Goal: Transaction & Acquisition: Obtain resource

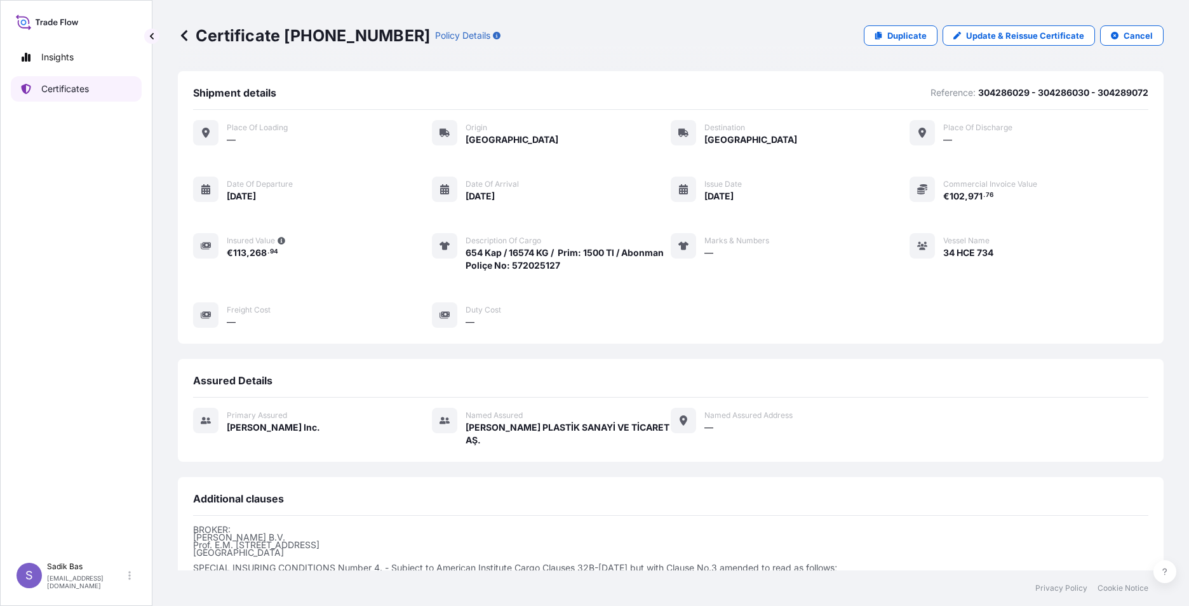
click at [52, 86] on p "Certificates" at bounding box center [65, 89] width 48 height 13
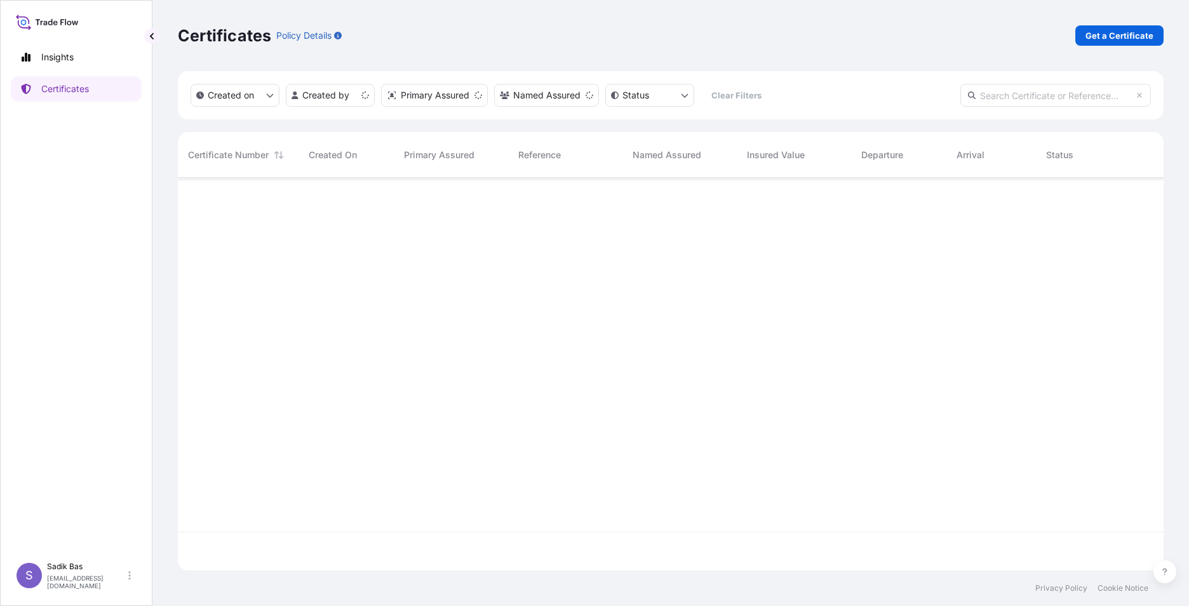
scroll to position [390, 976]
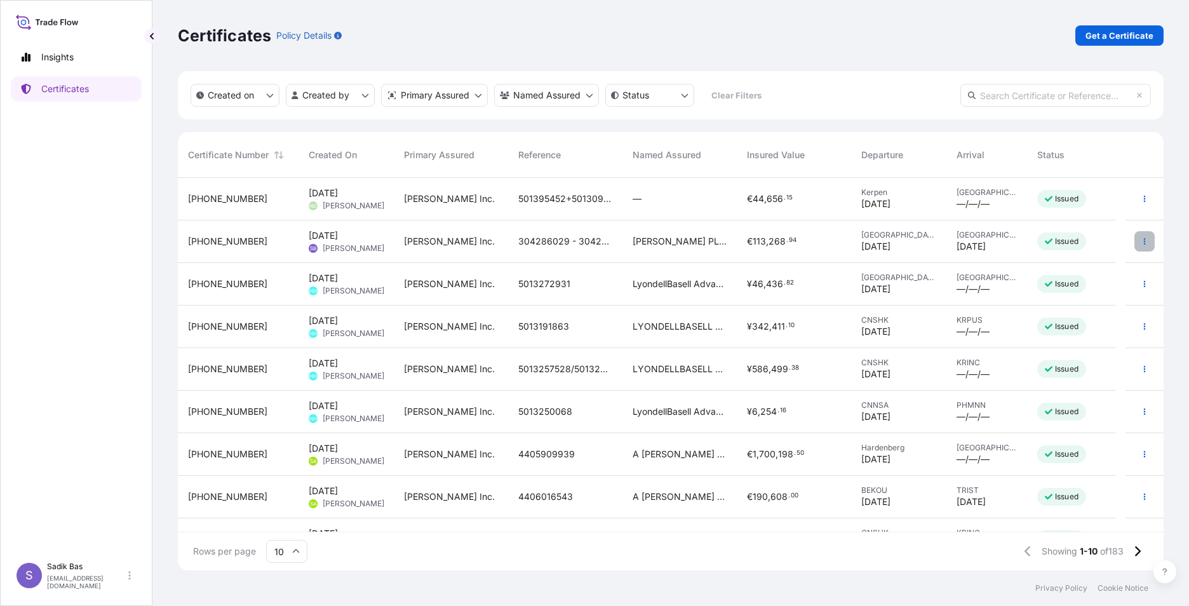
click at [1144, 242] on icon "button" at bounding box center [1145, 241] width 2 height 6
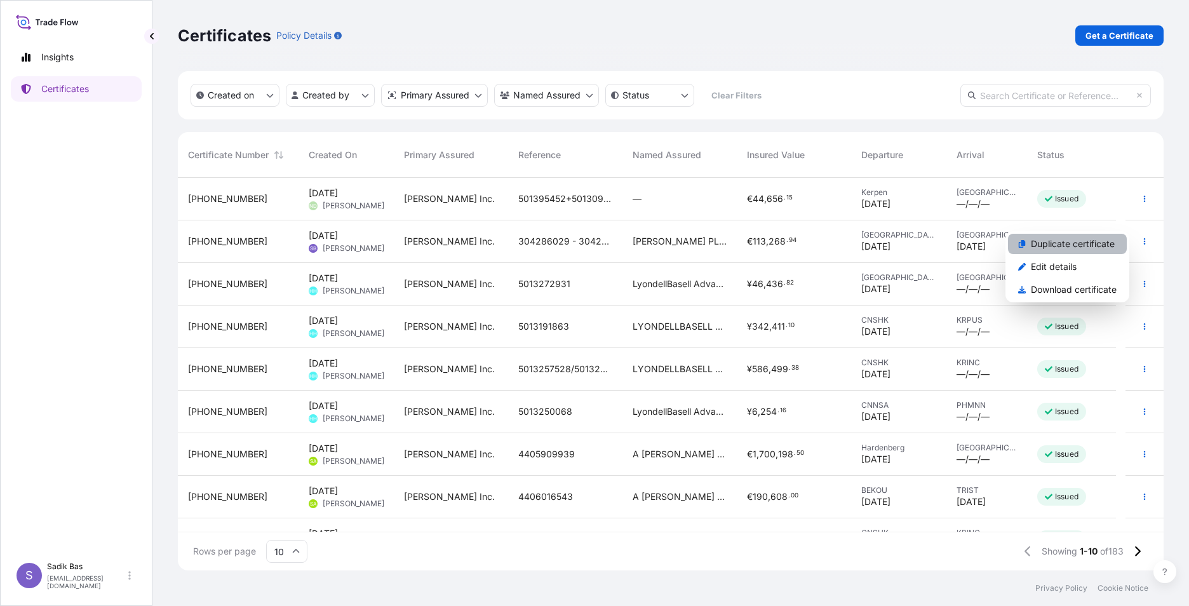
click at [1073, 248] on p "Duplicate certificate" at bounding box center [1073, 244] width 84 height 13
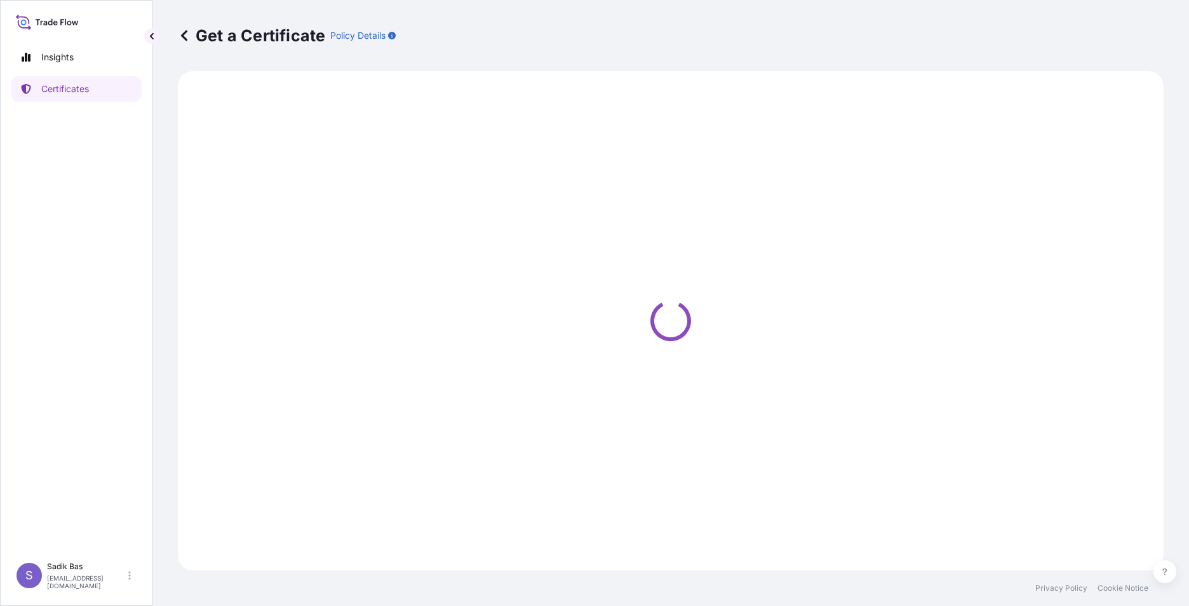
select select "Road"
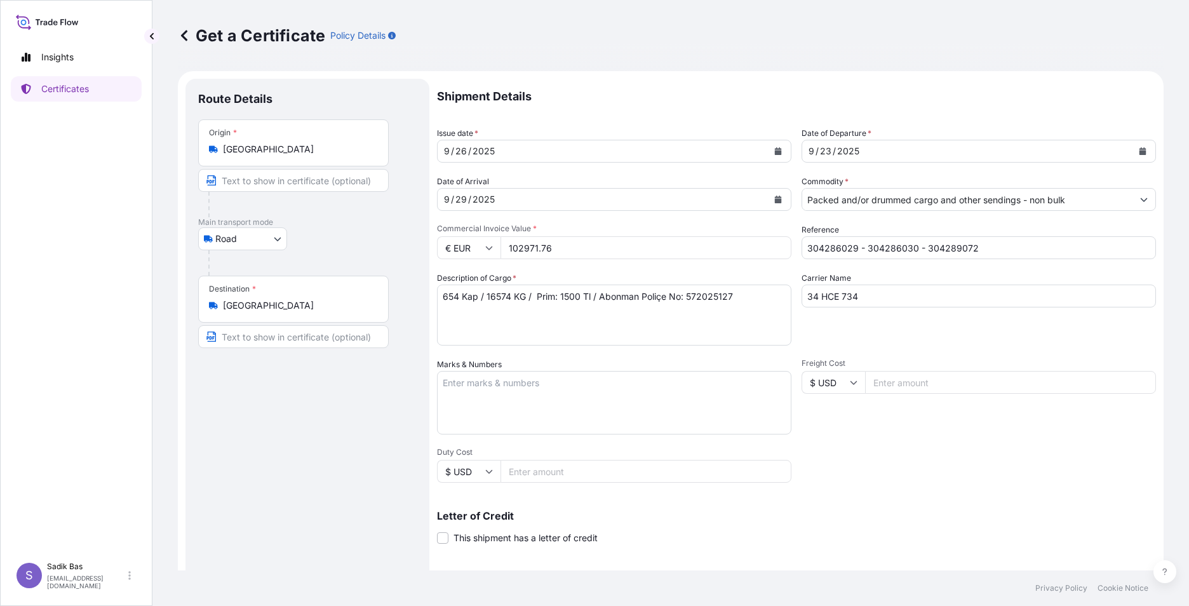
select select "32015"
drag, startPoint x: 574, startPoint y: 246, endPoint x: 478, endPoint y: 246, distance: 96.5
click at [478, 246] on div "€ EUR 102971.76" at bounding box center [614, 247] width 354 height 23
paste input "1546893"
click at [537, 248] on input "115468936" at bounding box center [645, 247] width 291 height 23
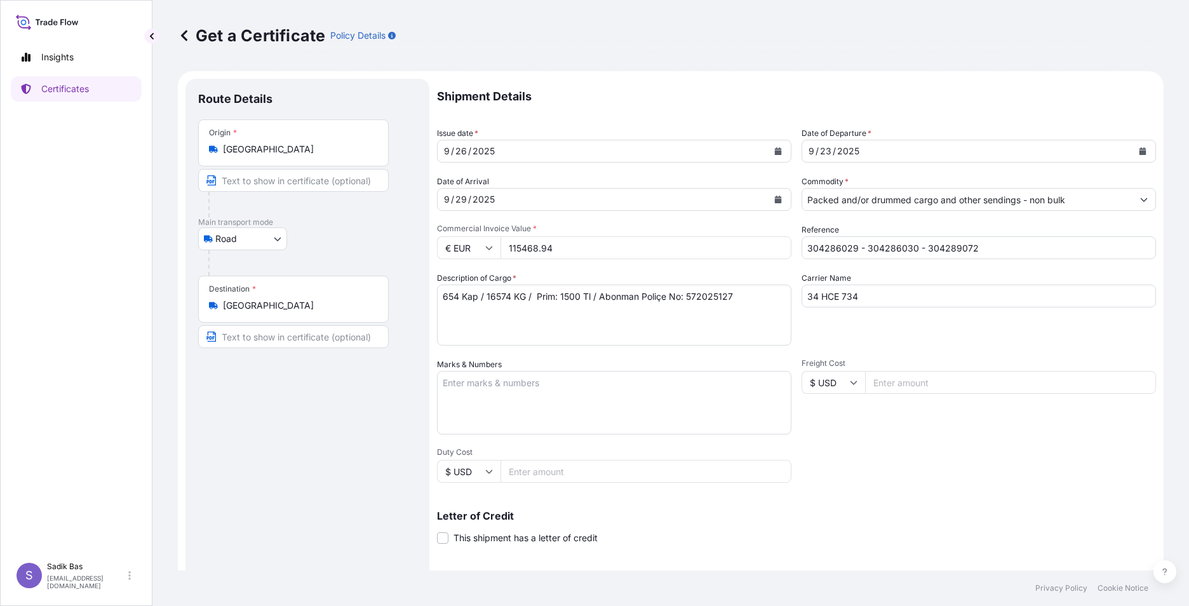
drag, startPoint x: 498, startPoint y: 248, endPoint x: 476, endPoint y: 249, distance: 22.2
click at [476, 249] on div "€ EUR 115468.94" at bounding box center [614, 247] width 354 height 23
paste input "936"
click at [537, 248] on input "115468936" at bounding box center [645, 247] width 291 height 23
click at [771, 250] on input "102970.76" at bounding box center [645, 247] width 291 height 23
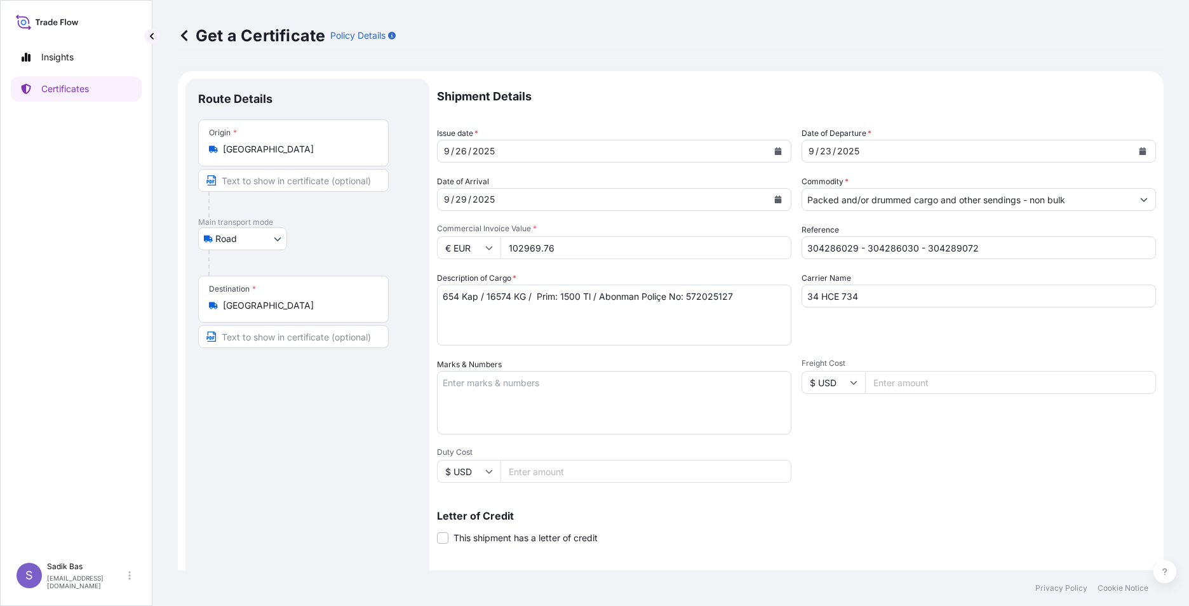
click at [771, 250] on input "102969.76" at bounding box center [645, 247] width 291 height 23
click at [775, 244] on input "102970.76" at bounding box center [645, 247] width 291 height 23
click at [775, 244] on input "102971.76" at bounding box center [645, 247] width 291 height 23
click at [775, 244] on input "102972.76" at bounding box center [645, 247] width 291 height 23
click at [775, 244] on input "102973.76" at bounding box center [645, 247] width 291 height 23
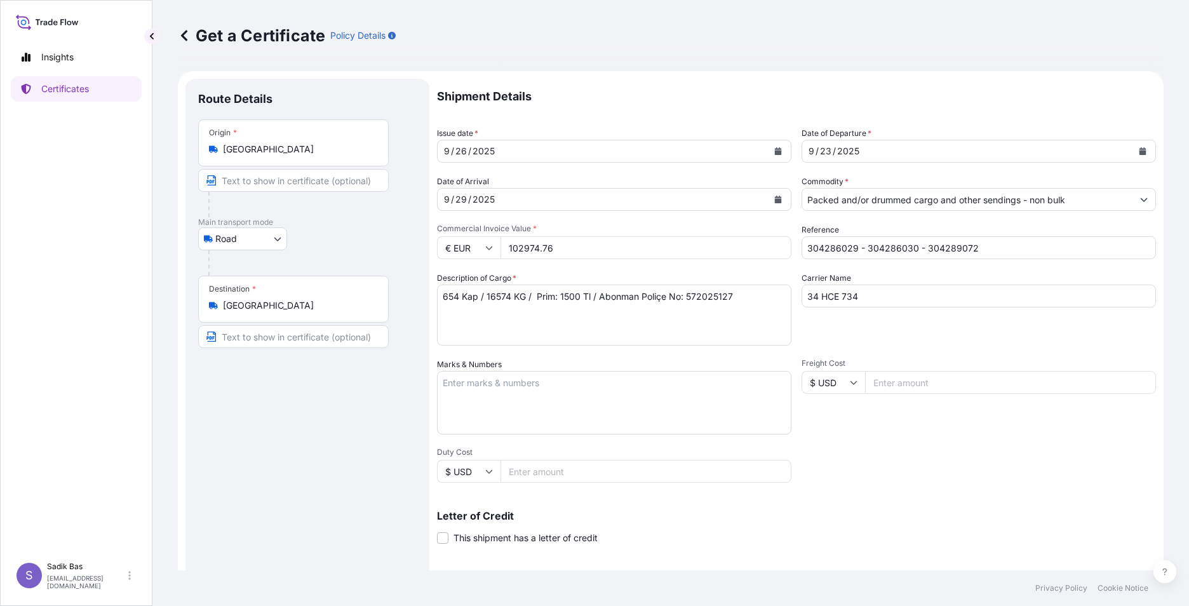
click at [775, 244] on input "102974.76" at bounding box center [645, 247] width 291 height 23
click at [775, 244] on input "102975.76" at bounding box center [645, 247] width 291 height 23
click at [775, 244] on input "102976.76" at bounding box center [645, 247] width 291 height 23
click at [775, 244] on input "102977.76" at bounding box center [645, 247] width 291 height 23
click at [775, 244] on input "102978.76" at bounding box center [645, 247] width 291 height 23
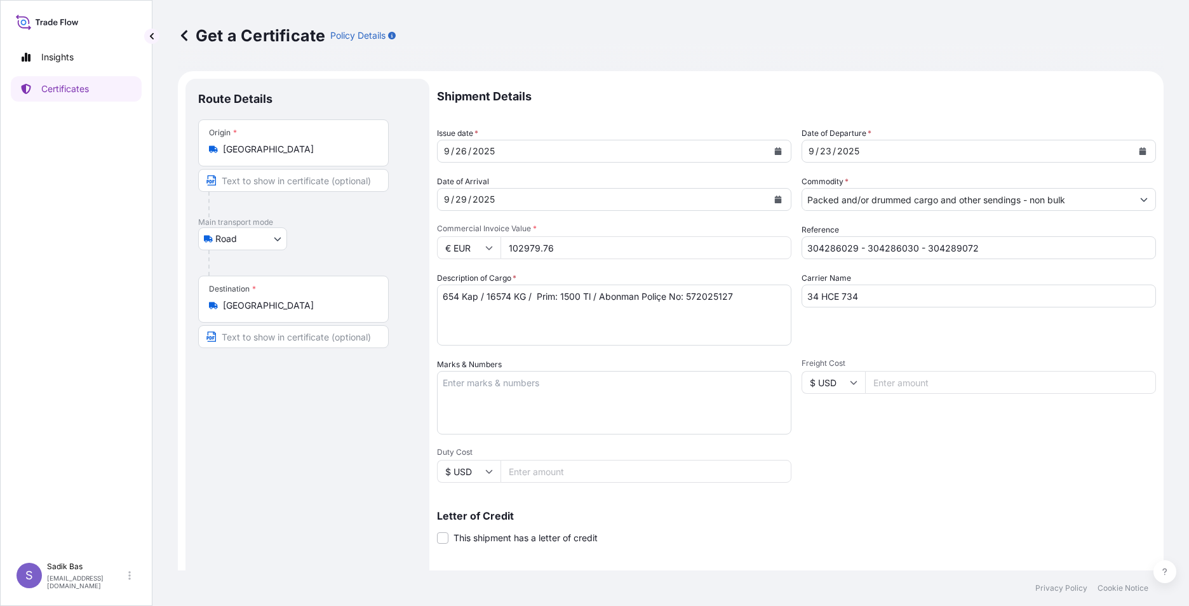
click at [775, 244] on input "102979.76" at bounding box center [645, 247] width 291 height 23
type input "103021.76"
click at [775, 244] on input "103021.76" at bounding box center [645, 247] width 291 height 23
drag, startPoint x: 552, startPoint y: 248, endPoint x: 503, endPoint y: 248, distance: 48.9
click at [503, 248] on input "103021.76" at bounding box center [645, 247] width 291 height 23
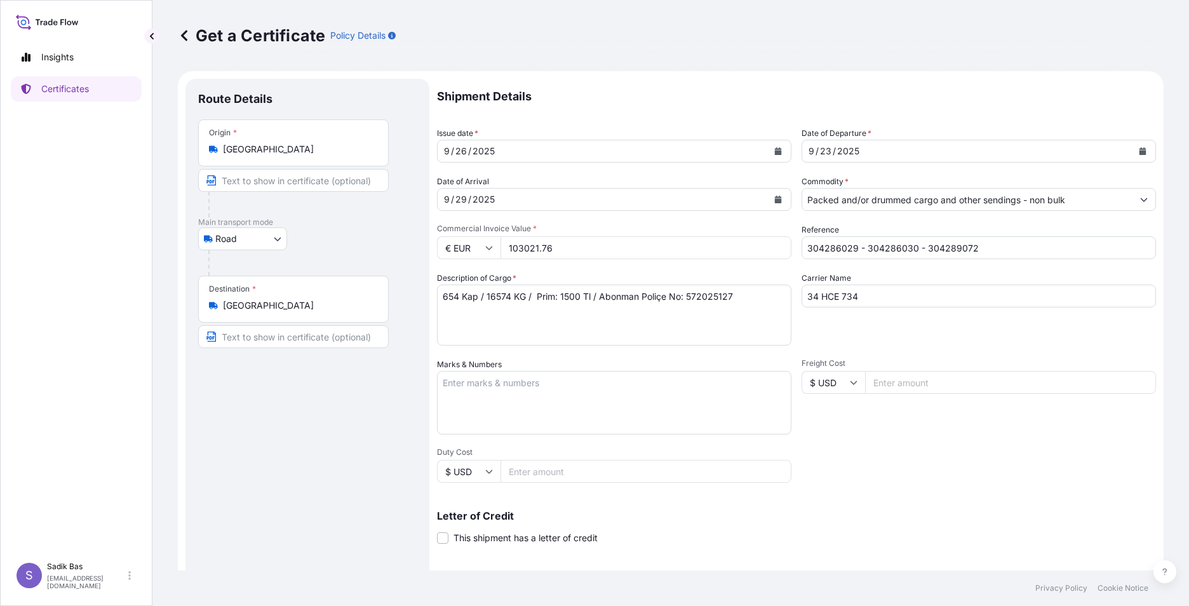
click at [478, 244] on input "€ EUR" at bounding box center [469, 247] width 64 height 23
click at [465, 339] on div "$ USD" at bounding box center [468, 336] width 53 height 24
click at [492, 246] on icon at bounding box center [489, 248] width 7 height 4
click at [467, 283] on div "€ EUR" at bounding box center [468, 283] width 53 height 24
type input "€ EUR"
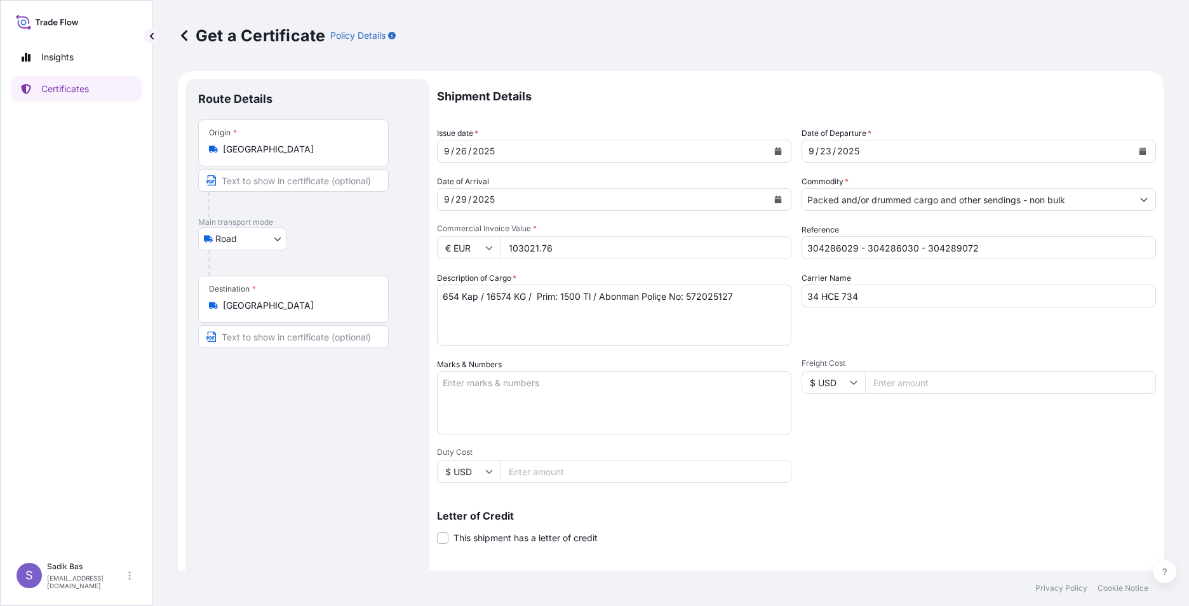
click at [585, 250] on input "103021.76" at bounding box center [645, 247] width 291 height 23
type input "115468.94"
click at [612, 319] on textarea "654 Kap / 16574 KG / Prim: 1500 Tl / Abonman Poliçe No: 572025127" at bounding box center [614, 314] width 354 height 61
click at [753, 296] on textarea "654 Kap / 16574 KG / Prim: 1500 Tl / Abonman Poliçe No: 572025127" at bounding box center [614, 314] width 354 height 61
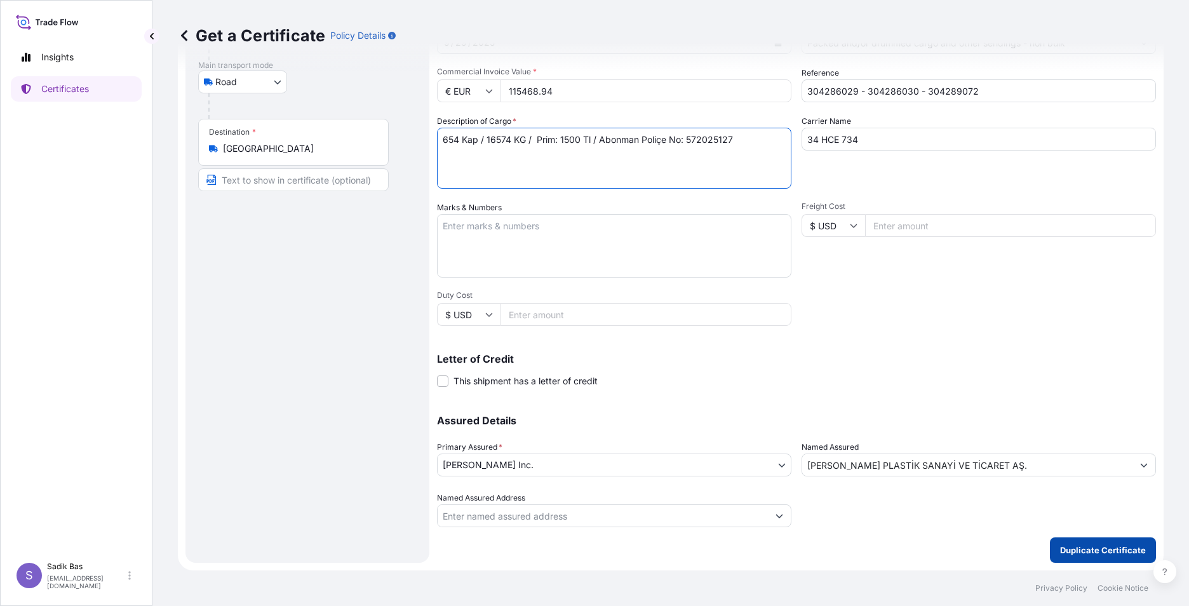
click at [1089, 552] on p "Duplicate Certificate" at bounding box center [1103, 550] width 86 height 13
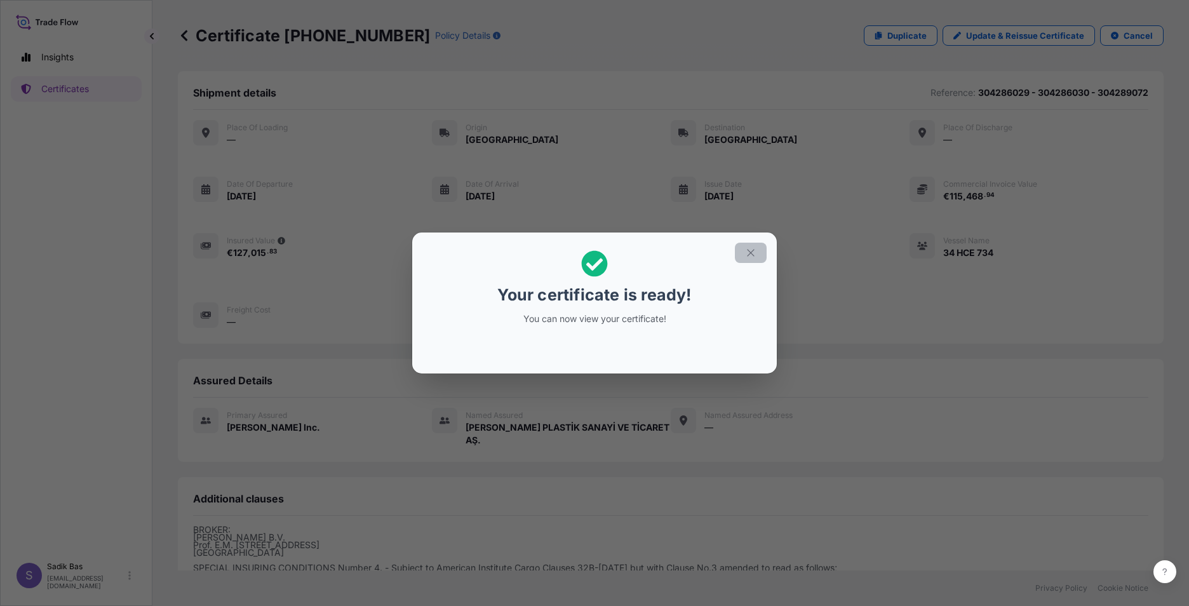
click at [753, 251] on icon "button" at bounding box center [750, 252] width 7 height 7
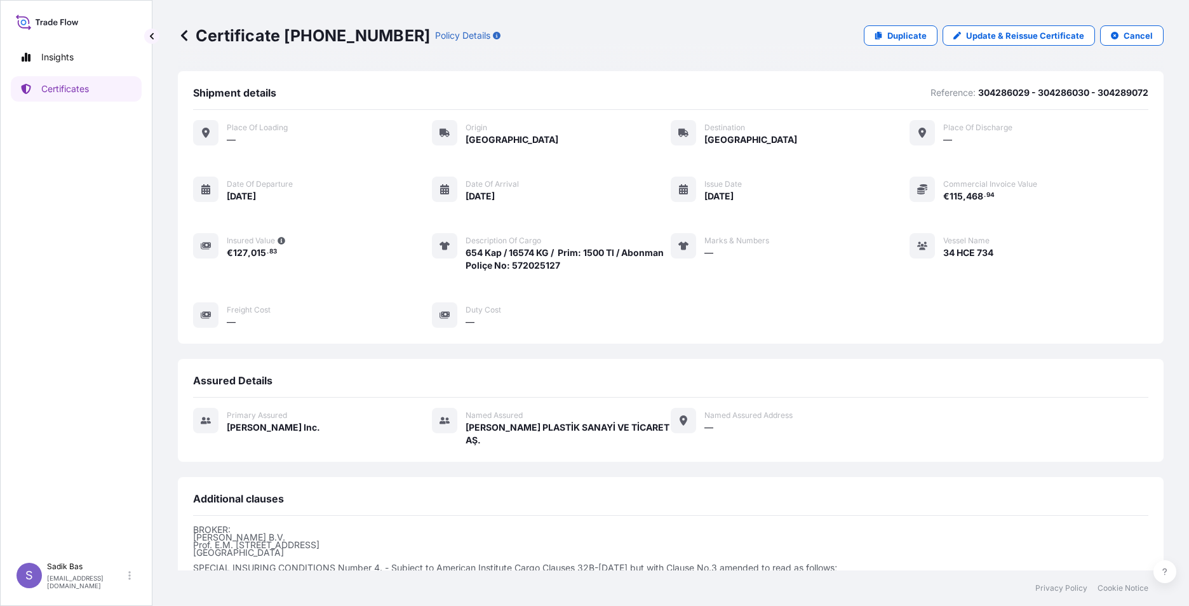
scroll to position [158, 0]
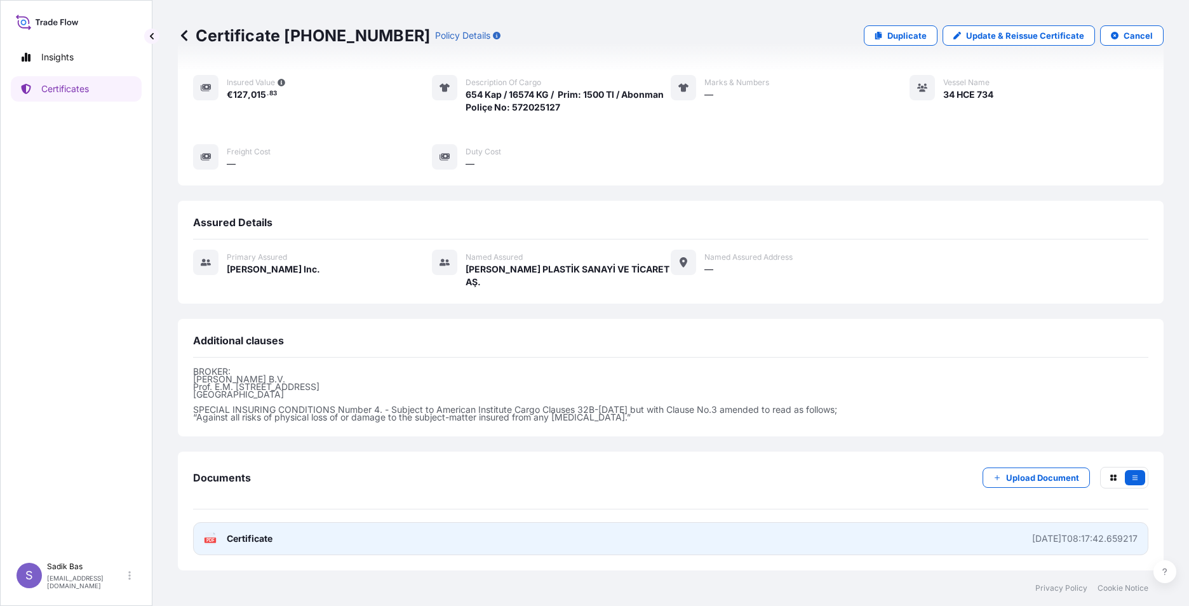
click at [246, 535] on span "Certificate" at bounding box center [250, 538] width 46 height 13
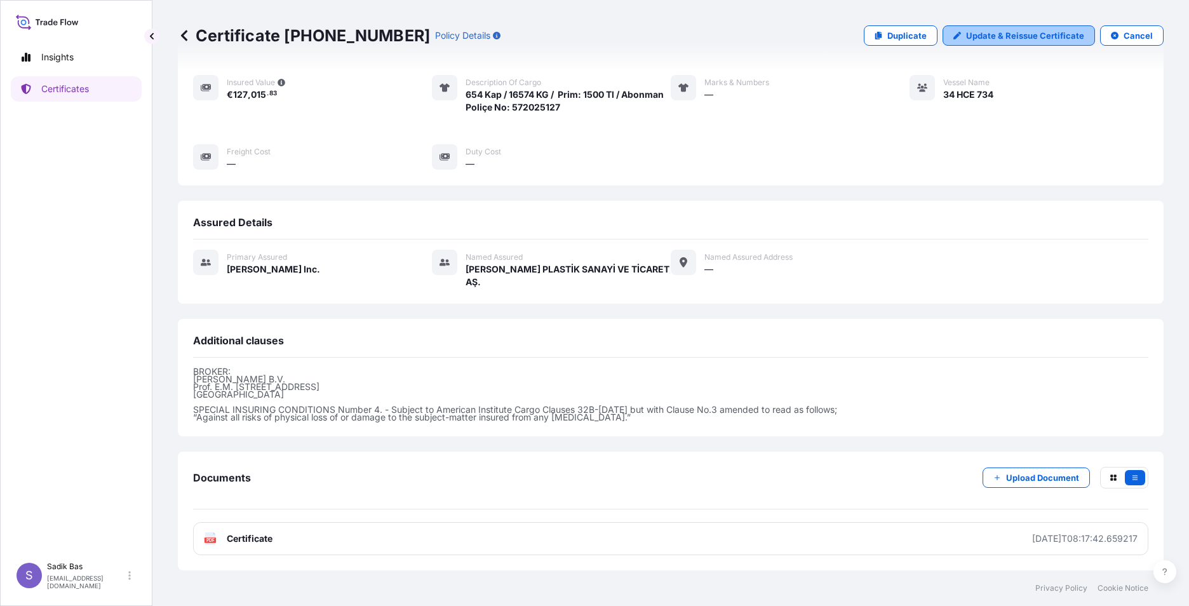
click at [1019, 33] on p "Update & Reissue Certificate" at bounding box center [1025, 35] width 118 height 13
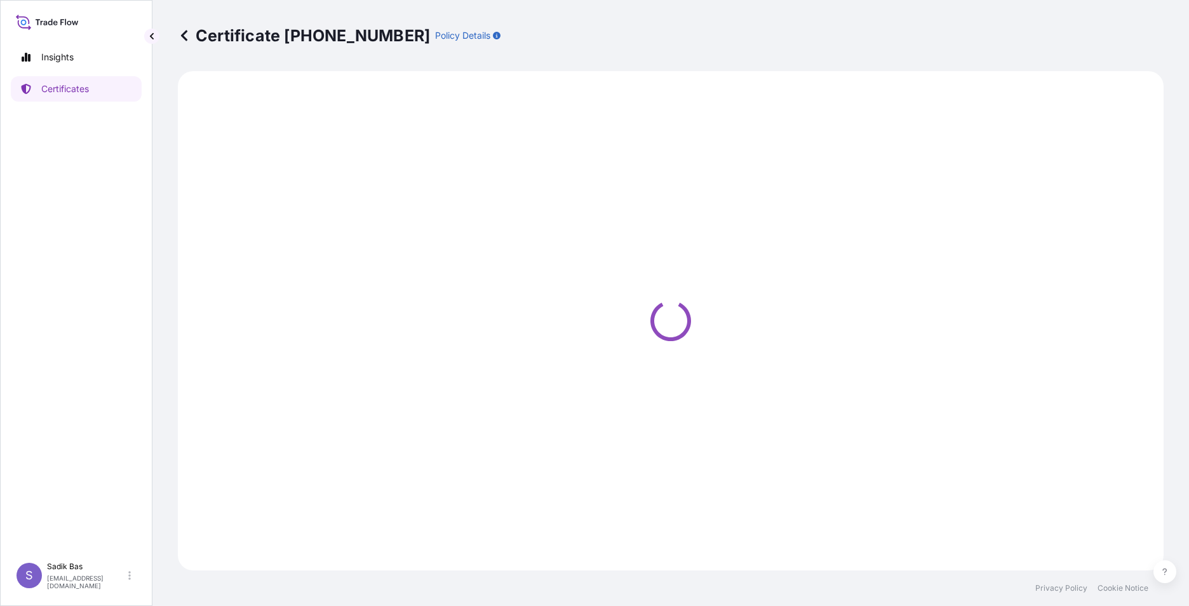
select select "Road"
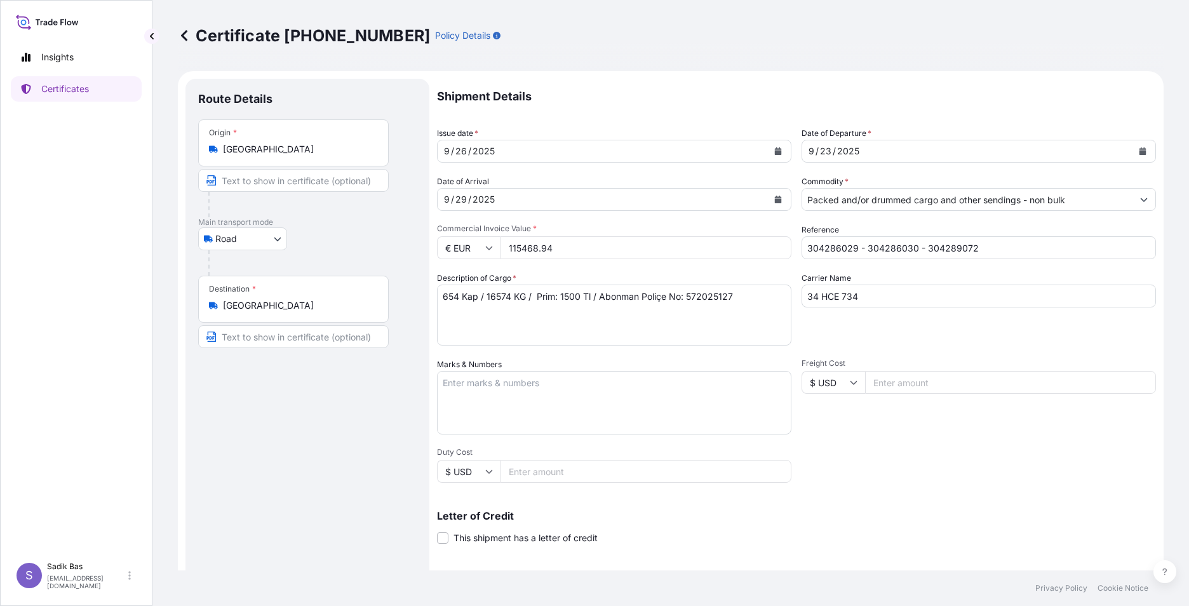
select select "32015"
click at [570, 247] on input "115468.94" at bounding box center [645, 247] width 291 height 23
type input "106532"
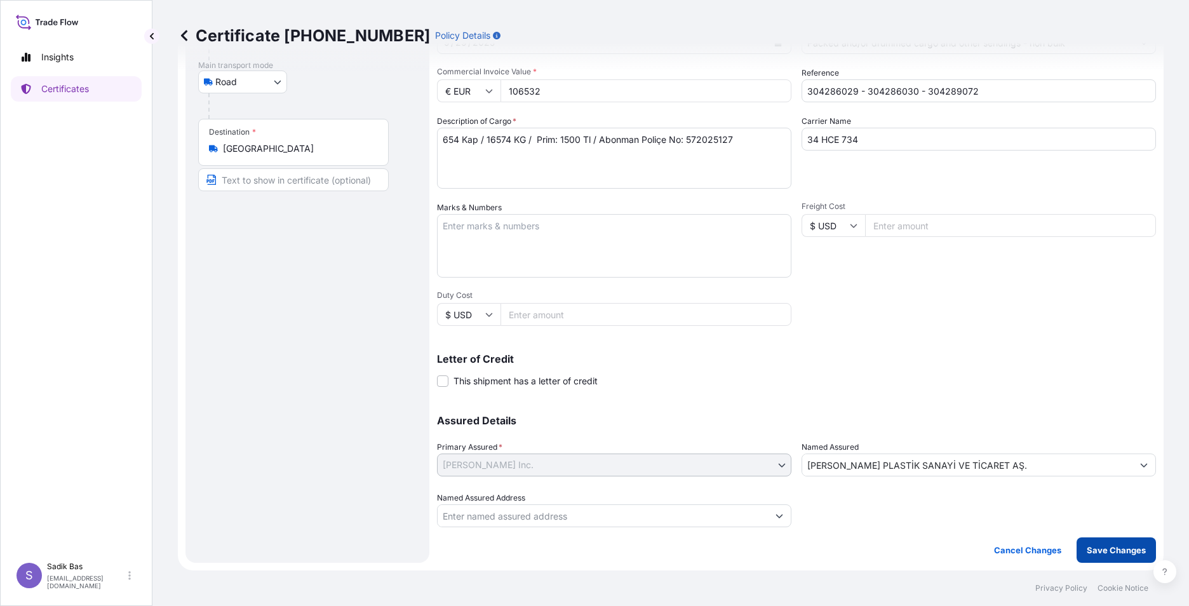
click at [1094, 552] on p "Save Changes" at bounding box center [1116, 550] width 59 height 13
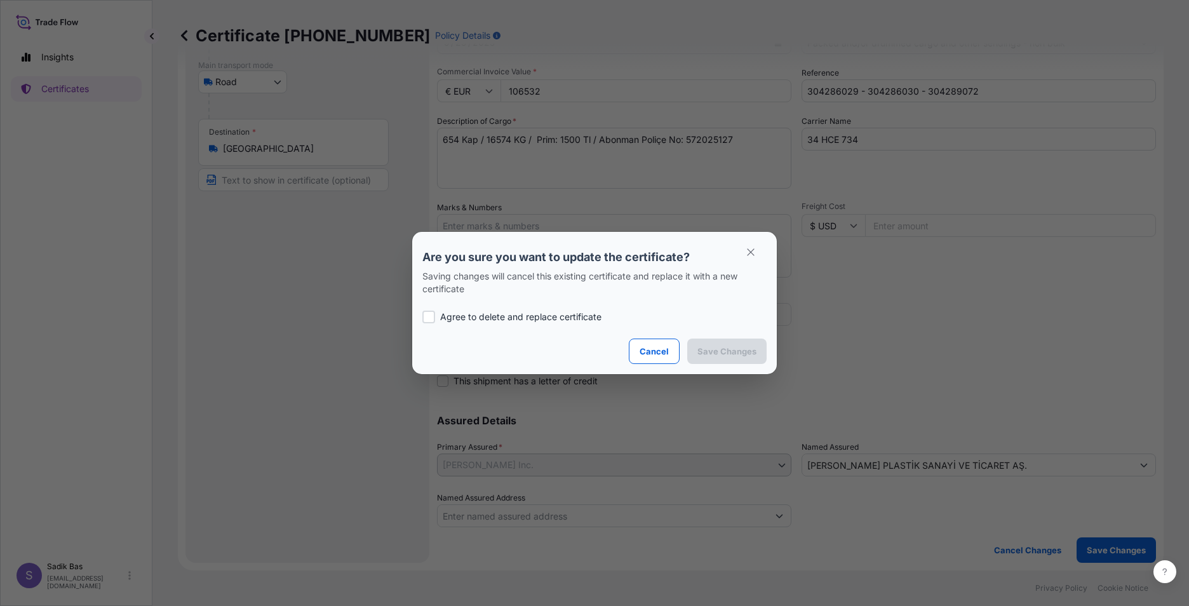
click at [452, 318] on p "Agree to delete and replace certificate" at bounding box center [520, 317] width 161 height 13
checkbox input "true"
click at [739, 349] on p "Save Changes" at bounding box center [726, 351] width 59 height 13
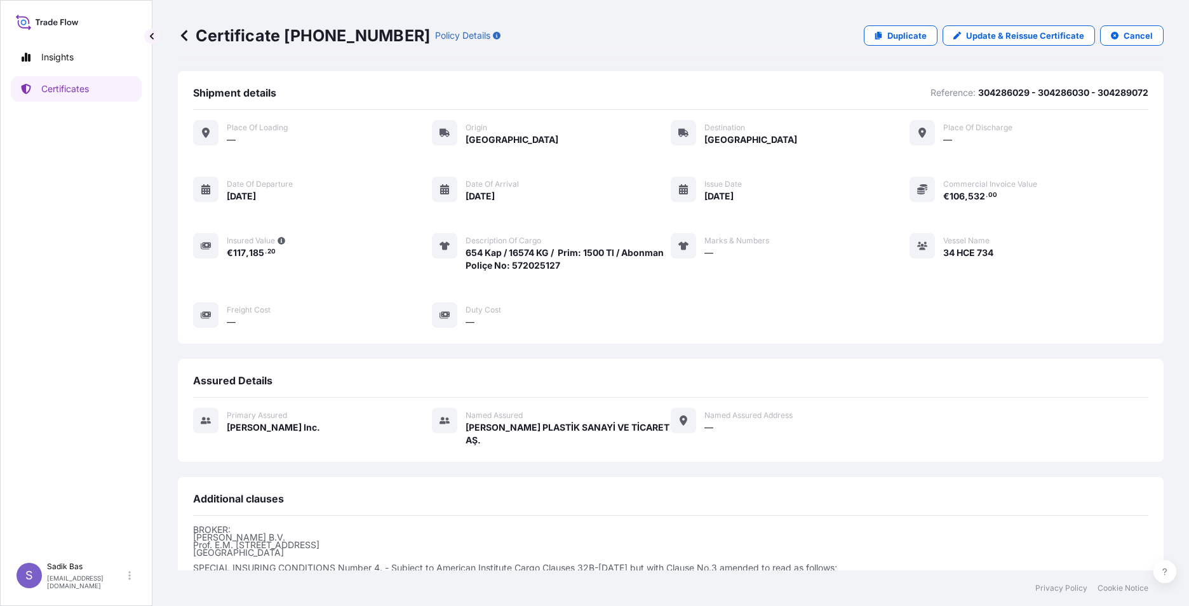
scroll to position [158, 0]
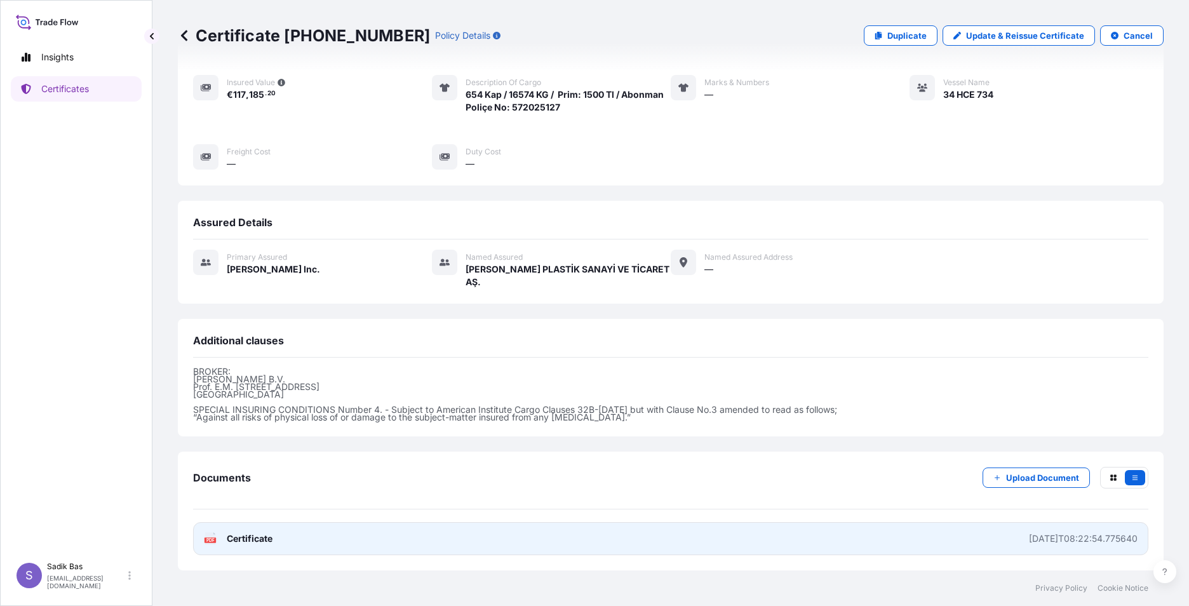
click at [212, 537] on icon at bounding box center [210, 538] width 11 height 13
click at [203, 537] on link "PDF Certificate [DATE]T08:22:54.775640" at bounding box center [670, 538] width 955 height 33
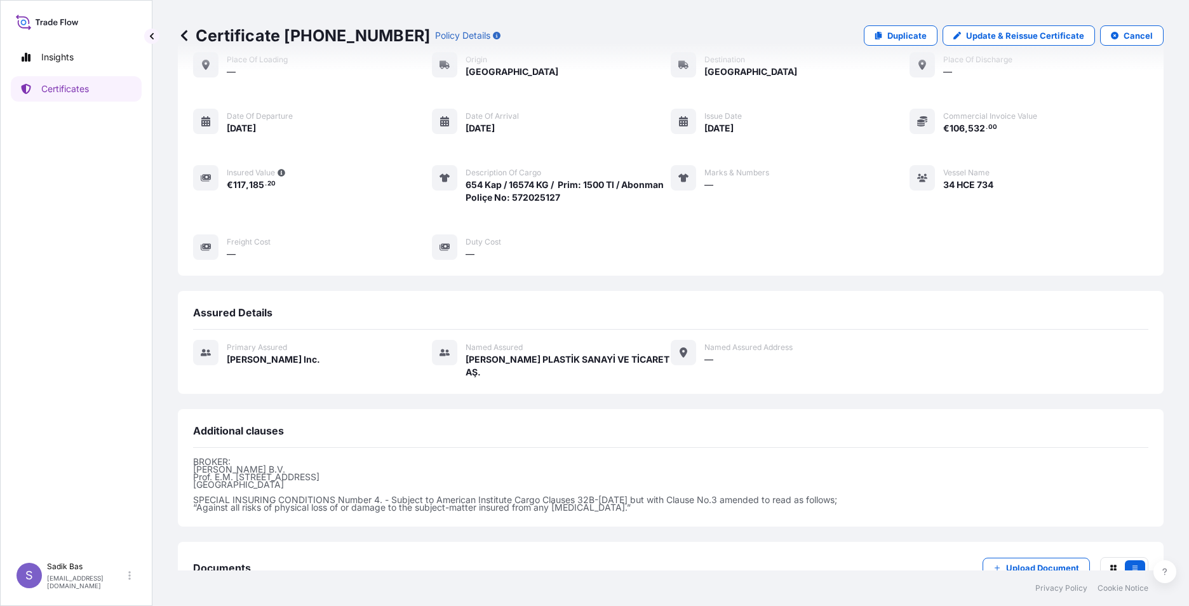
scroll to position [0, 0]
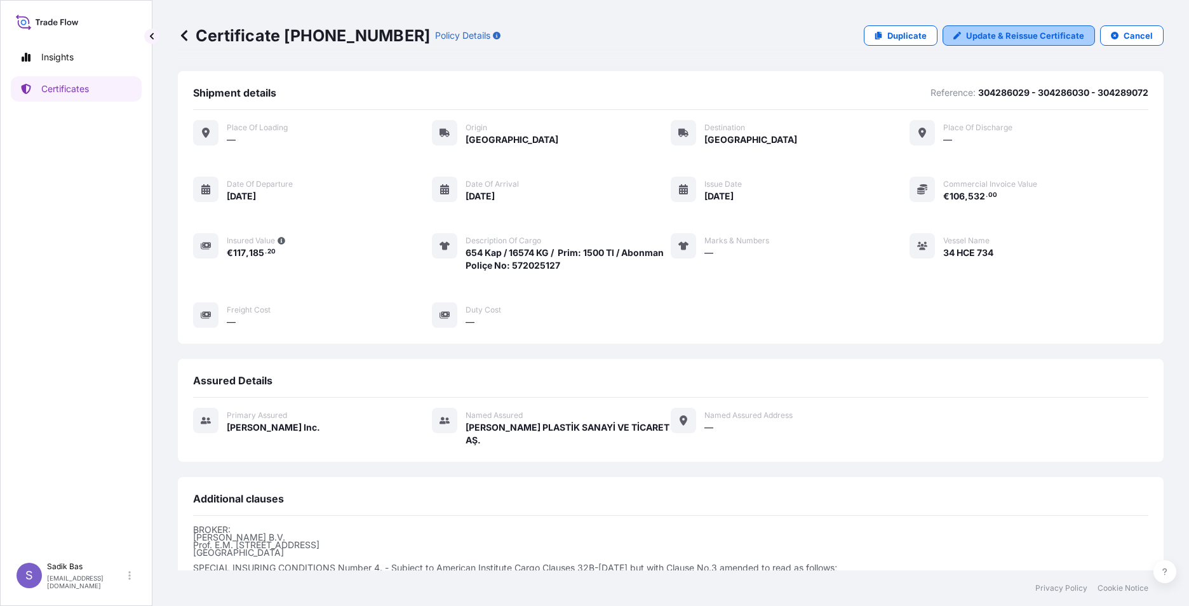
click at [1026, 35] on p "Update & Reissue Certificate" at bounding box center [1025, 35] width 118 height 13
select select "Road"
select select "32015"
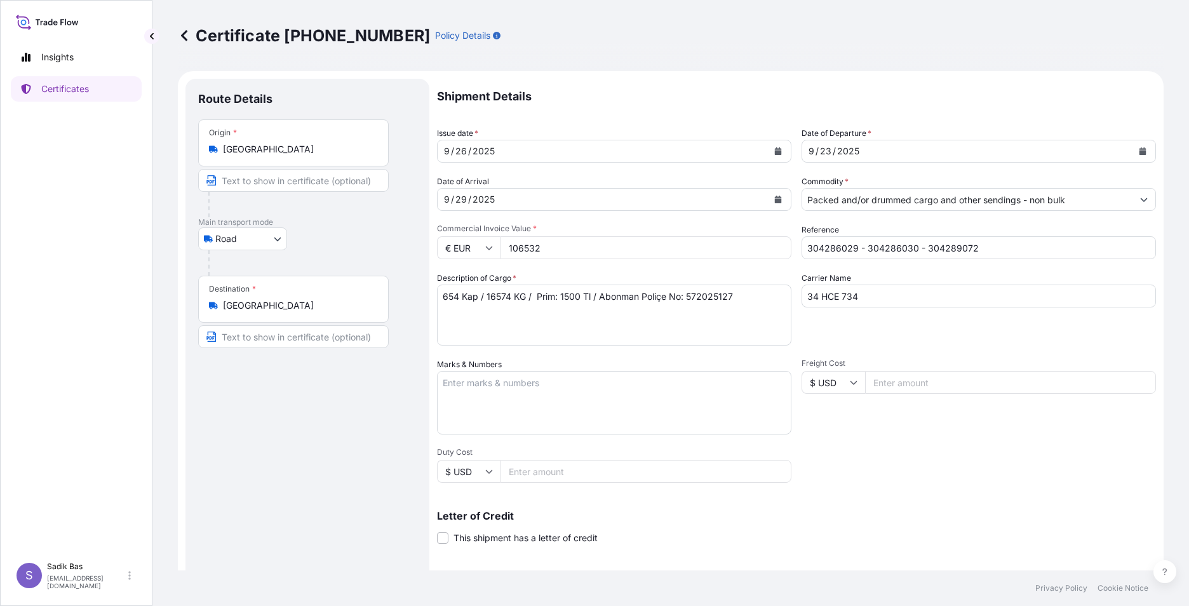
click at [507, 251] on input "106532" at bounding box center [645, 247] width 291 height 23
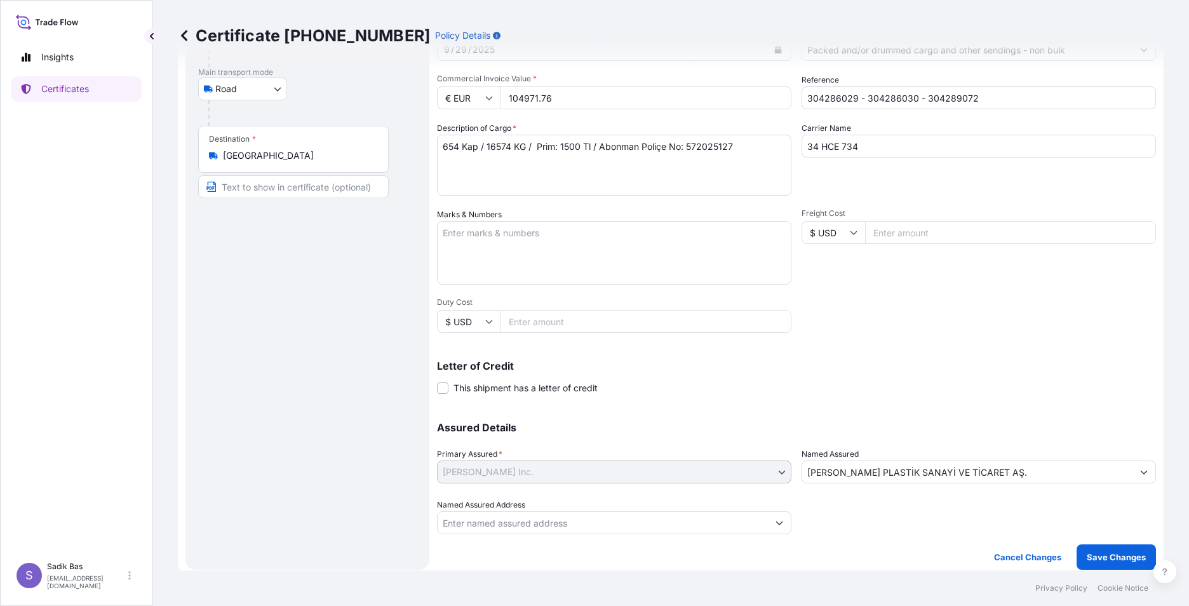
scroll to position [157, 0]
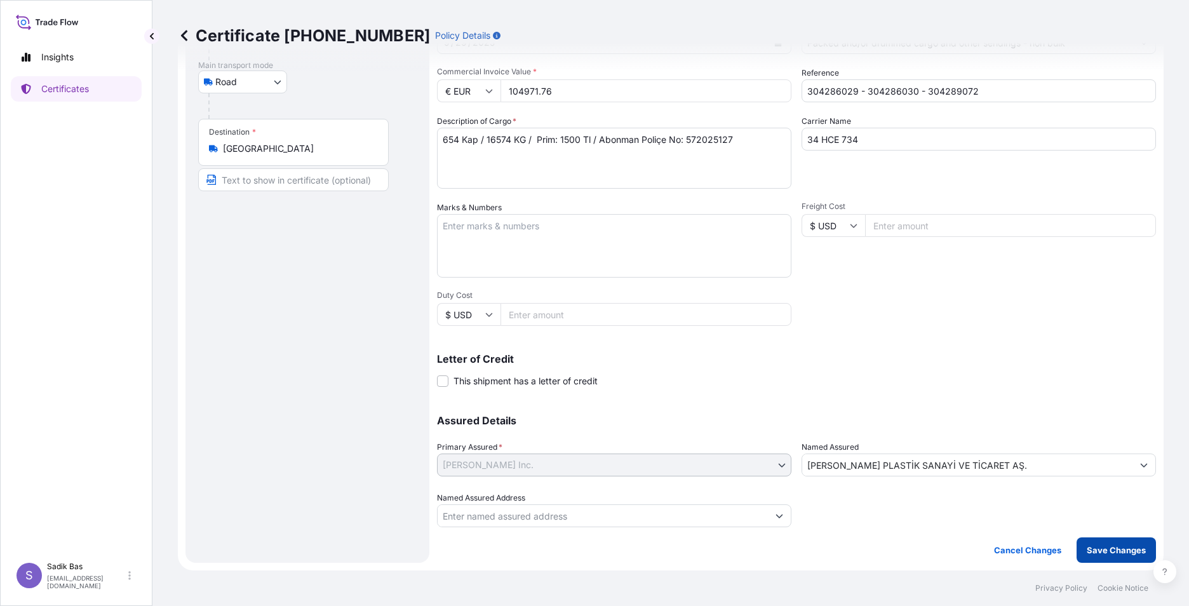
type input "104971.76"
click at [1092, 547] on p "Save Changes" at bounding box center [1116, 550] width 59 height 13
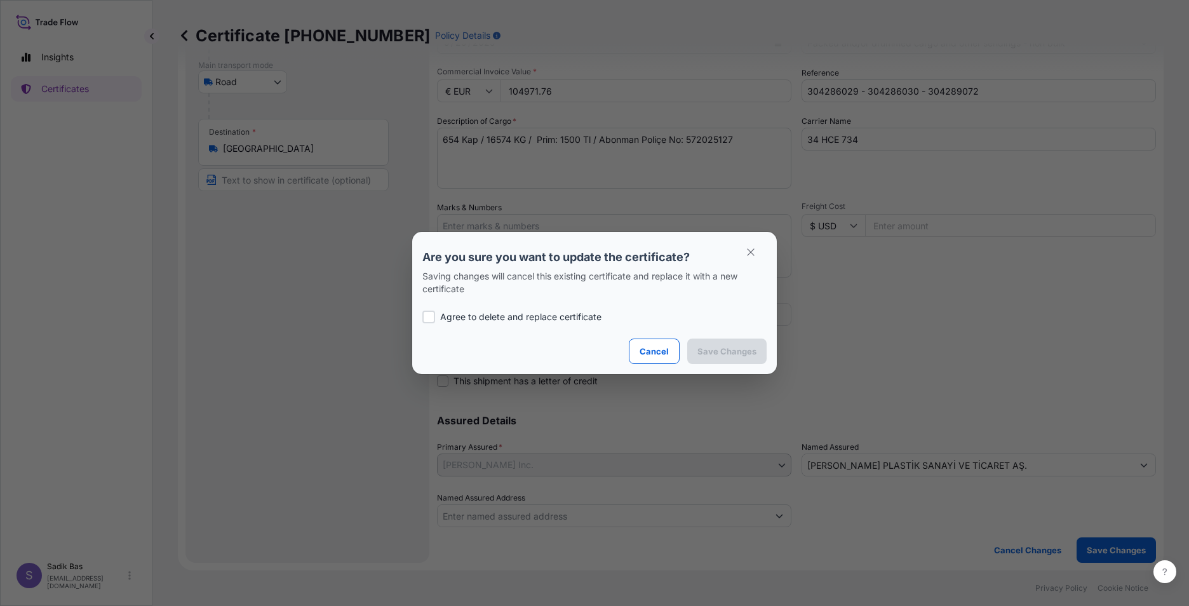
click at [435, 315] on label "Agree to delete and replace certificate" at bounding box center [594, 317] width 344 height 13
checkbox input "true"
click at [726, 351] on p "Save Changes" at bounding box center [726, 351] width 59 height 13
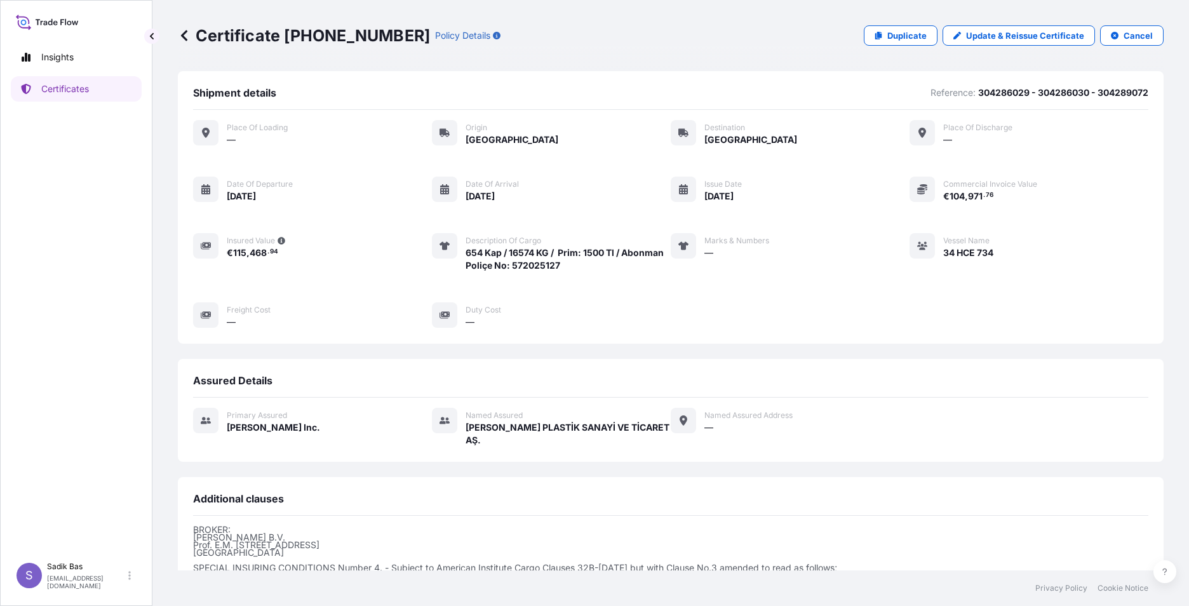
scroll to position [158, 0]
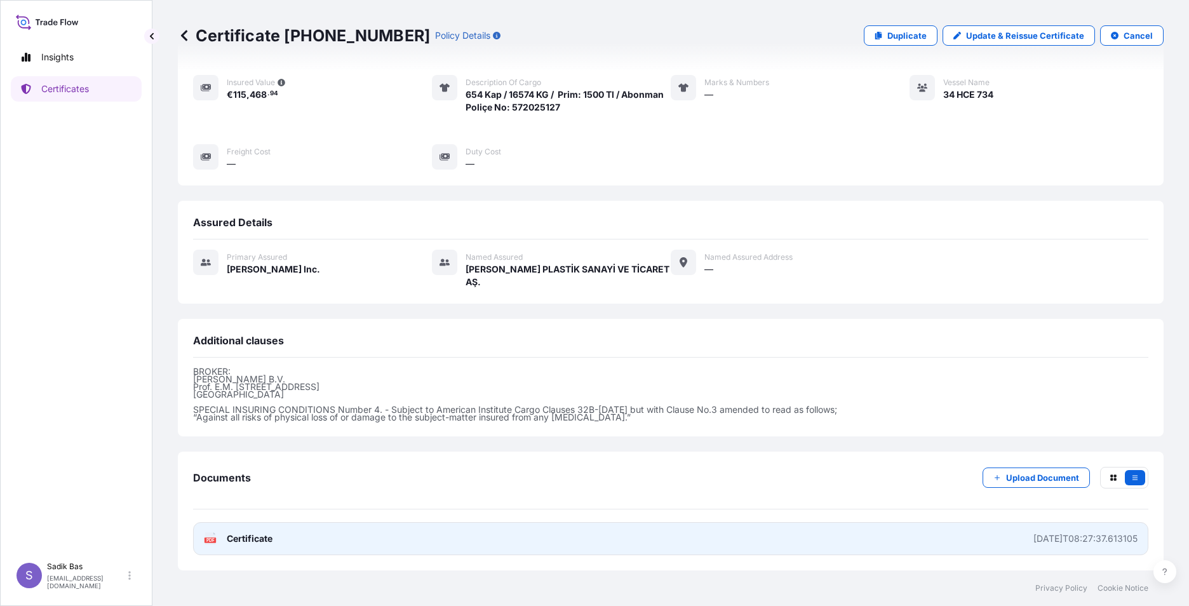
click at [233, 540] on span "Certificate" at bounding box center [250, 538] width 46 height 13
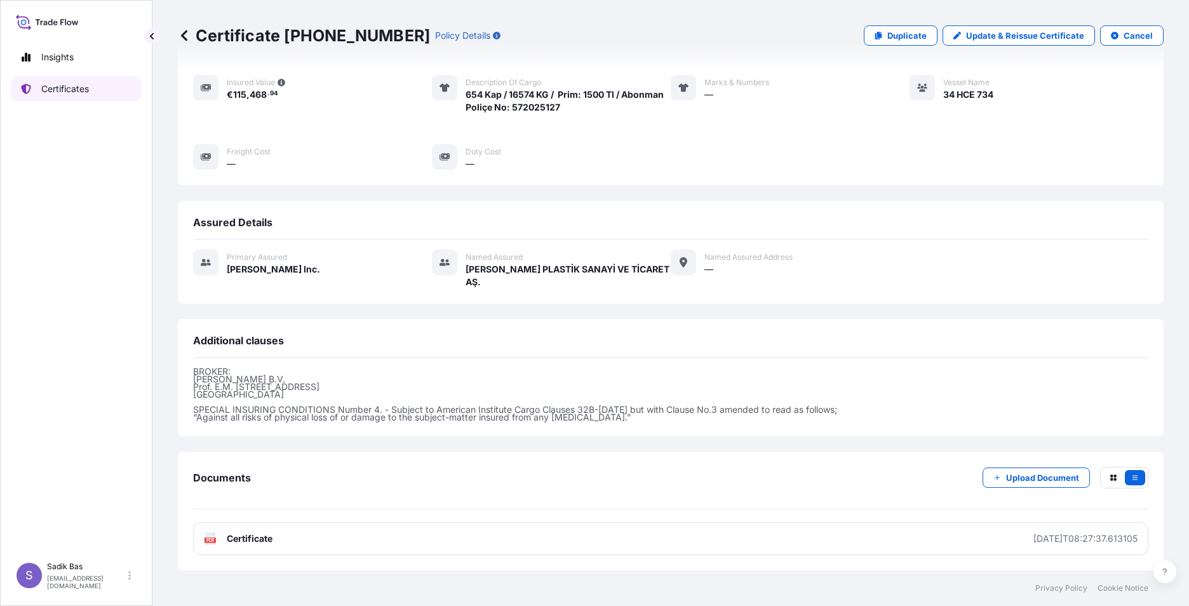
click at [43, 83] on p "Certificates" at bounding box center [65, 89] width 48 height 13
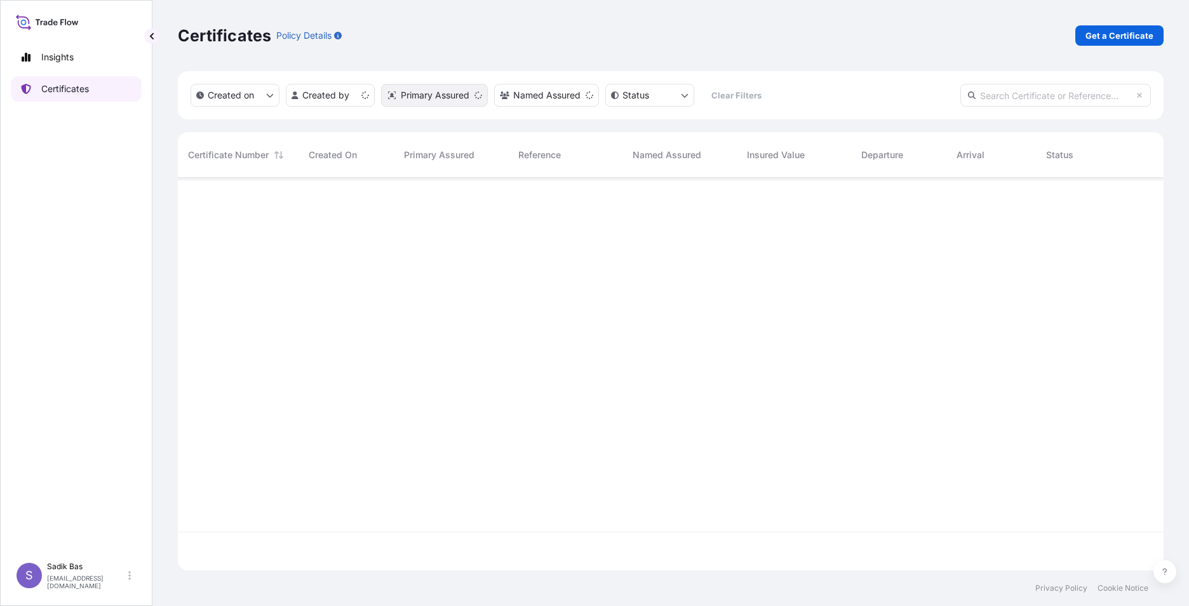
scroll to position [390, 976]
click at [1120, 28] on link "Get a Certificate" at bounding box center [1119, 35] width 88 height 20
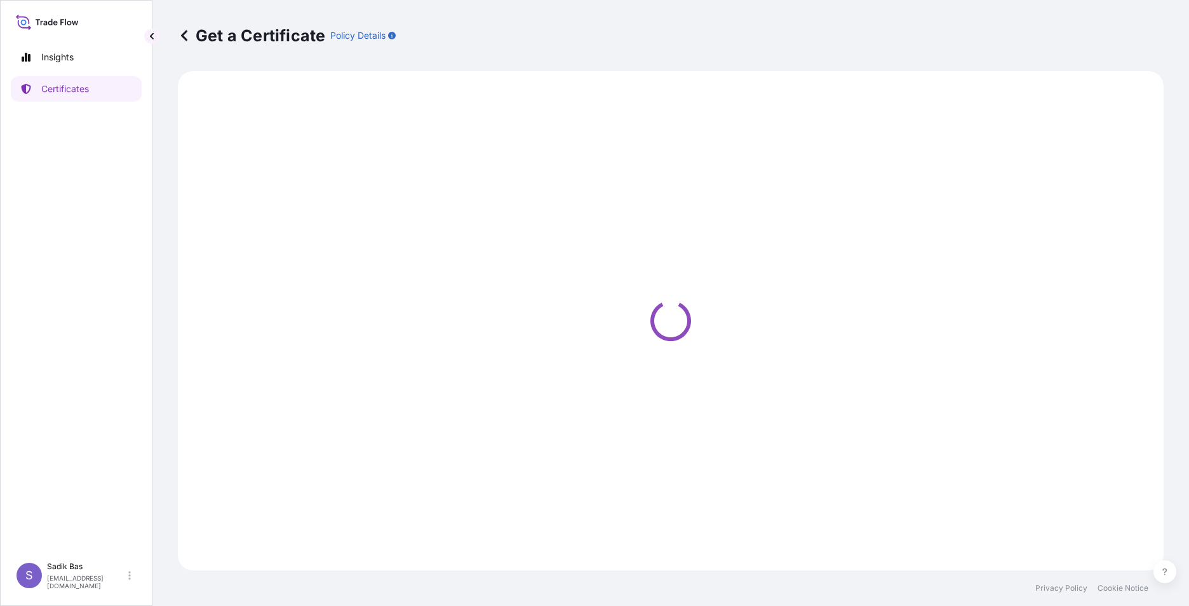
select select "Sea"
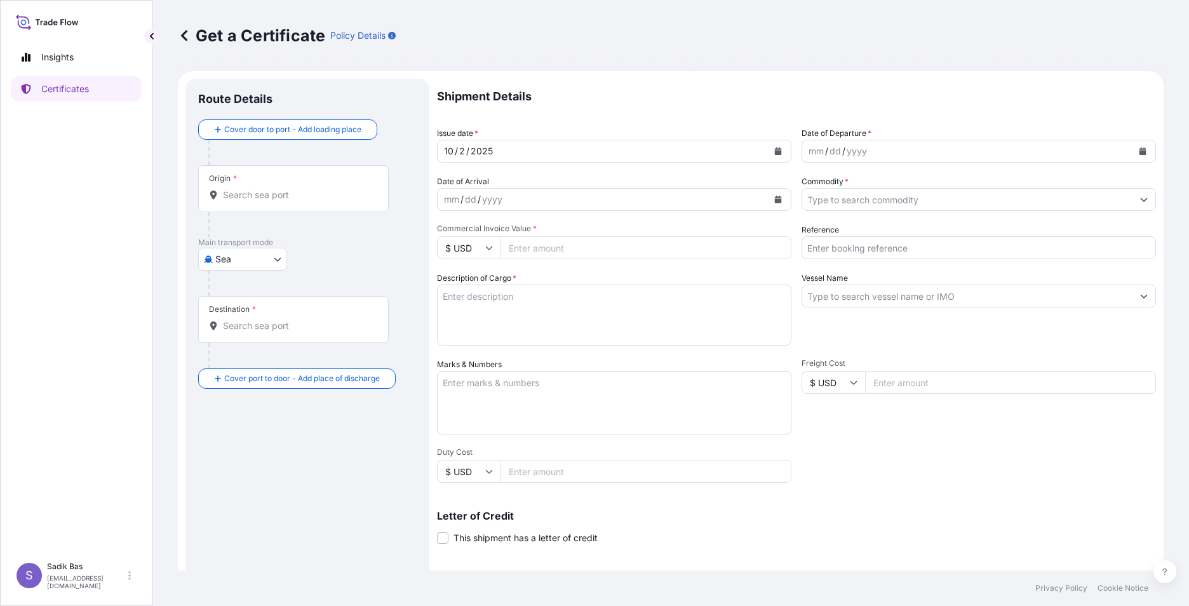
click at [251, 189] on input "Origin *" at bounding box center [298, 195] width 150 height 13
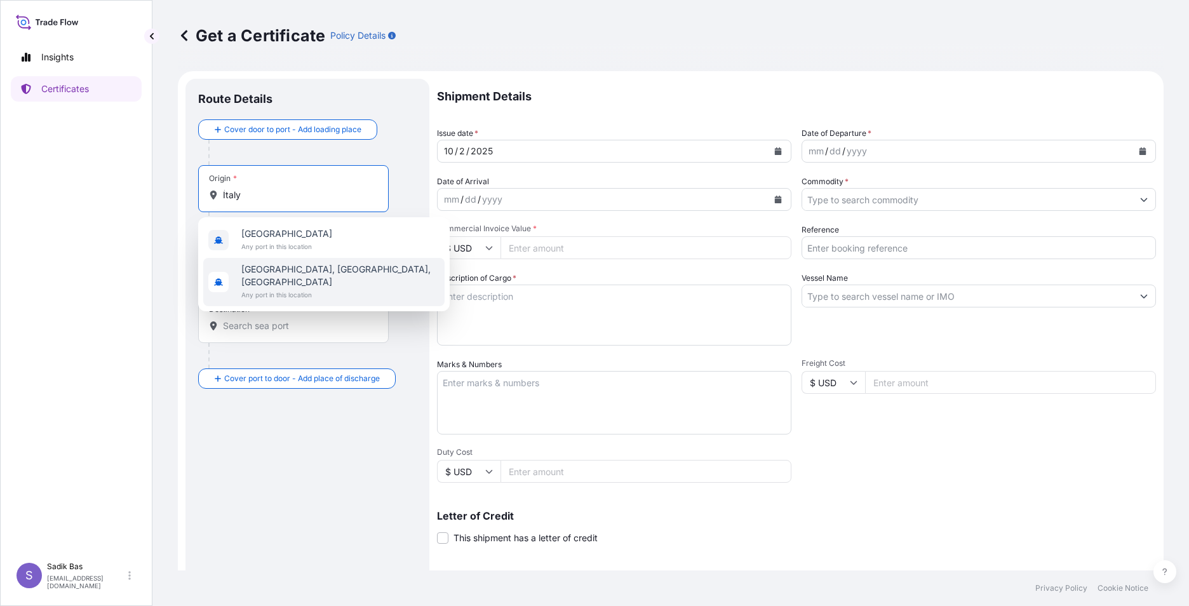
type input "İtaly"
click at [118, 242] on div "Insights Certificates" at bounding box center [76, 294] width 131 height 523
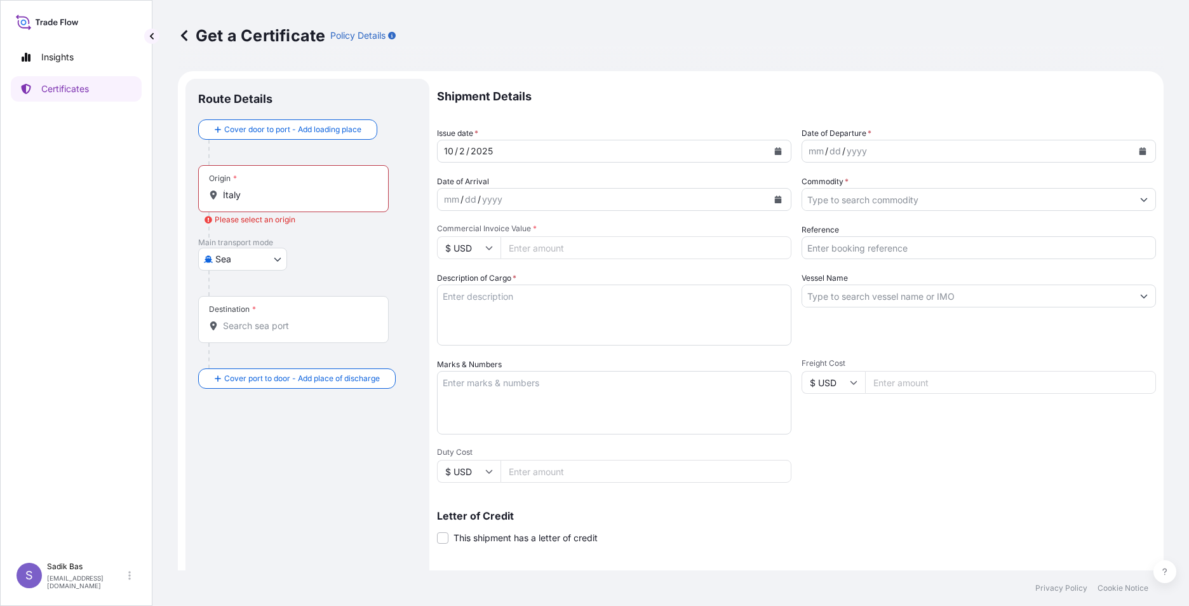
click at [256, 251] on body "0 options available. 2 options available. Insights Certificates S Sadik Bas [EM…" at bounding box center [594, 303] width 1189 height 606
click at [234, 314] on span "Road" at bounding box center [233, 315] width 22 height 13
select select "Road"
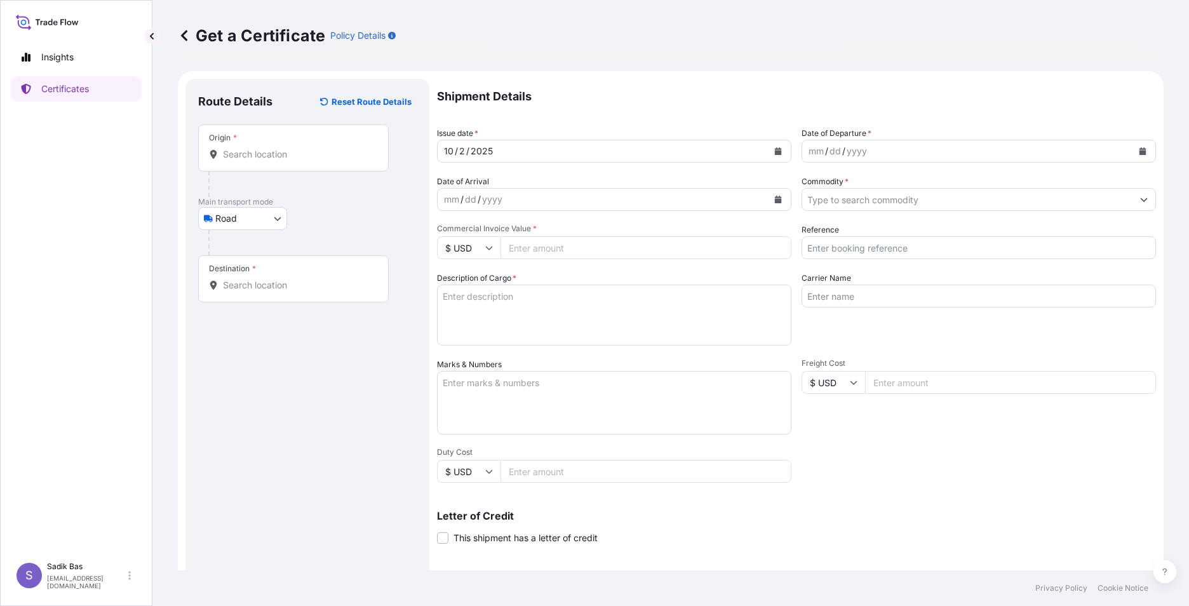
click at [288, 270] on div "Destination *" at bounding box center [293, 278] width 191 height 47
click at [288, 279] on input "Destination *" at bounding box center [298, 285] width 150 height 13
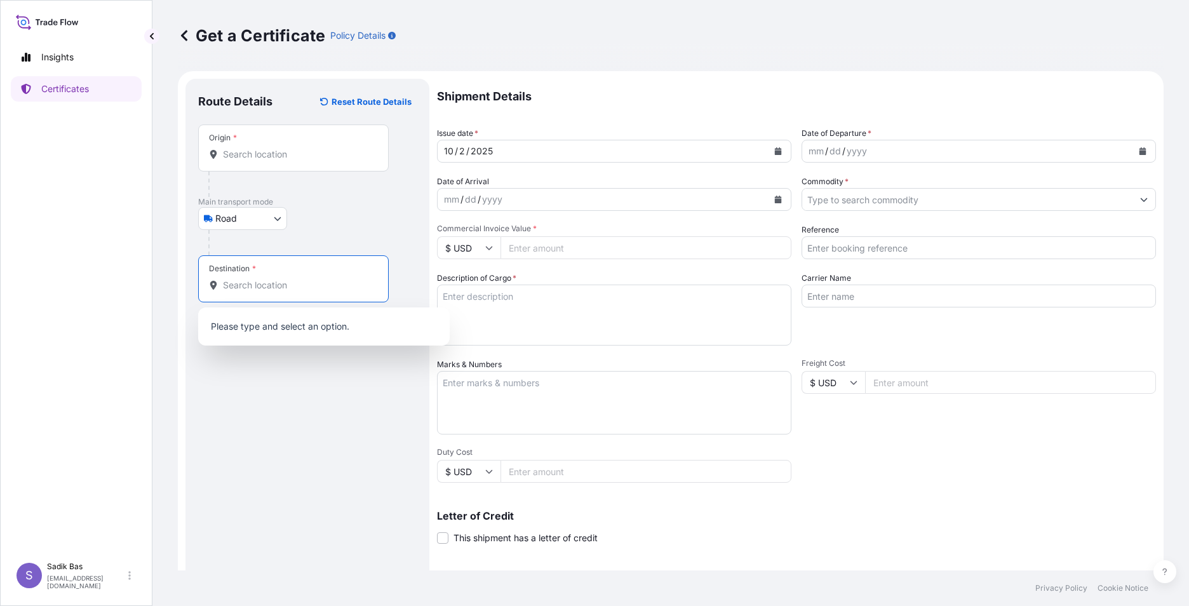
click at [258, 138] on div "Origin *" at bounding box center [293, 147] width 191 height 47
click at [258, 148] on input "Origin *" at bounding box center [298, 154] width 150 height 13
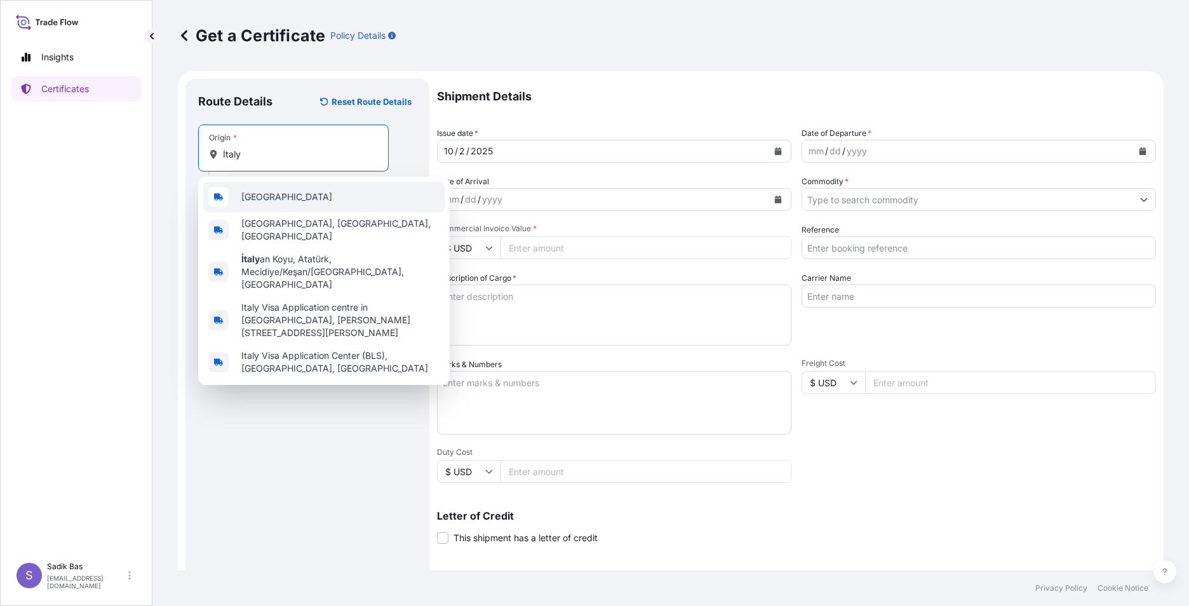
click at [278, 201] on div "[GEOGRAPHIC_DATA]" at bounding box center [323, 197] width 241 height 30
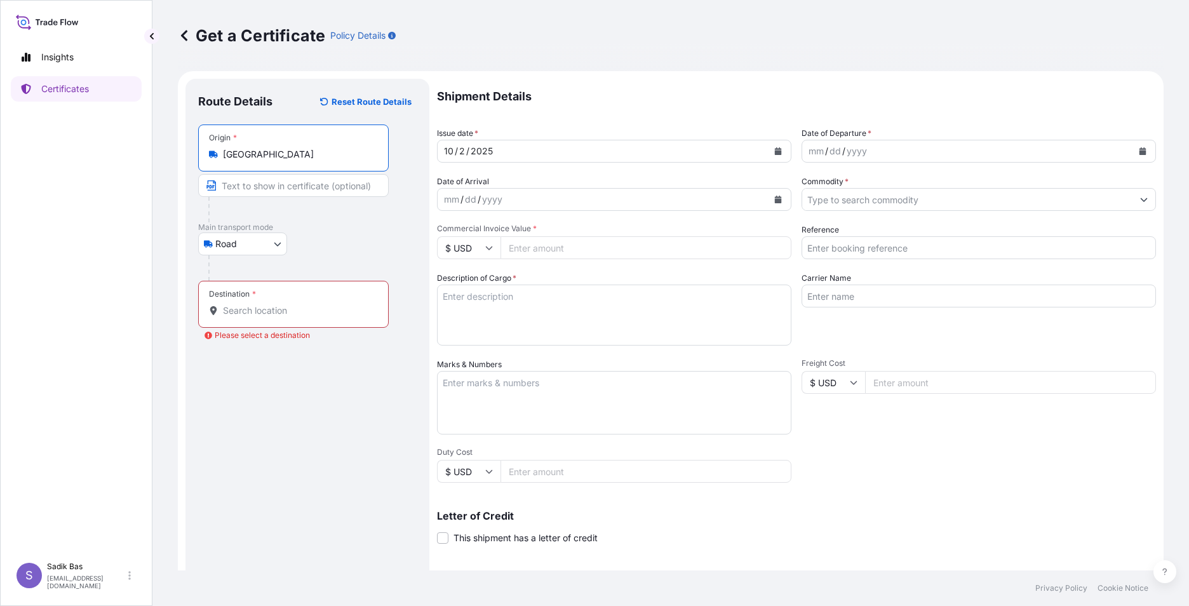
type input "[GEOGRAPHIC_DATA]"
click at [275, 292] on div "Destination *" at bounding box center [293, 304] width 191 height 47
click at [275, 304] on input "Destination * Please select a destination" at bounding box center [298, 310] width 150 height 13
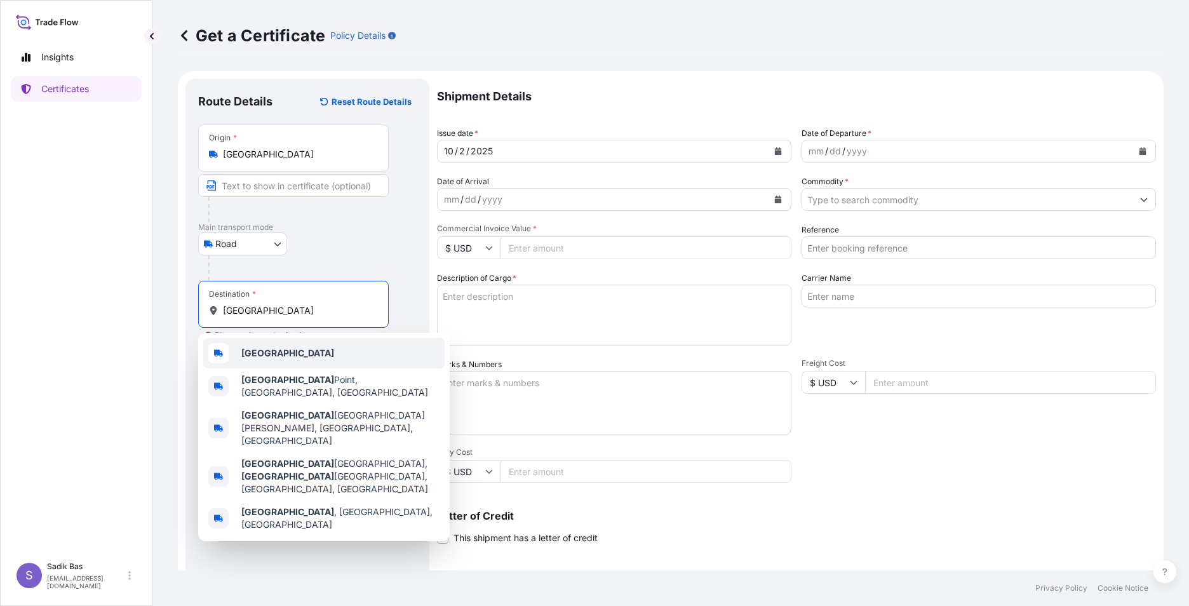
click at [296, 362] on div "[GEOGRAPHIC_DATA]" at bounding box center [323, 353] width 241 height 30
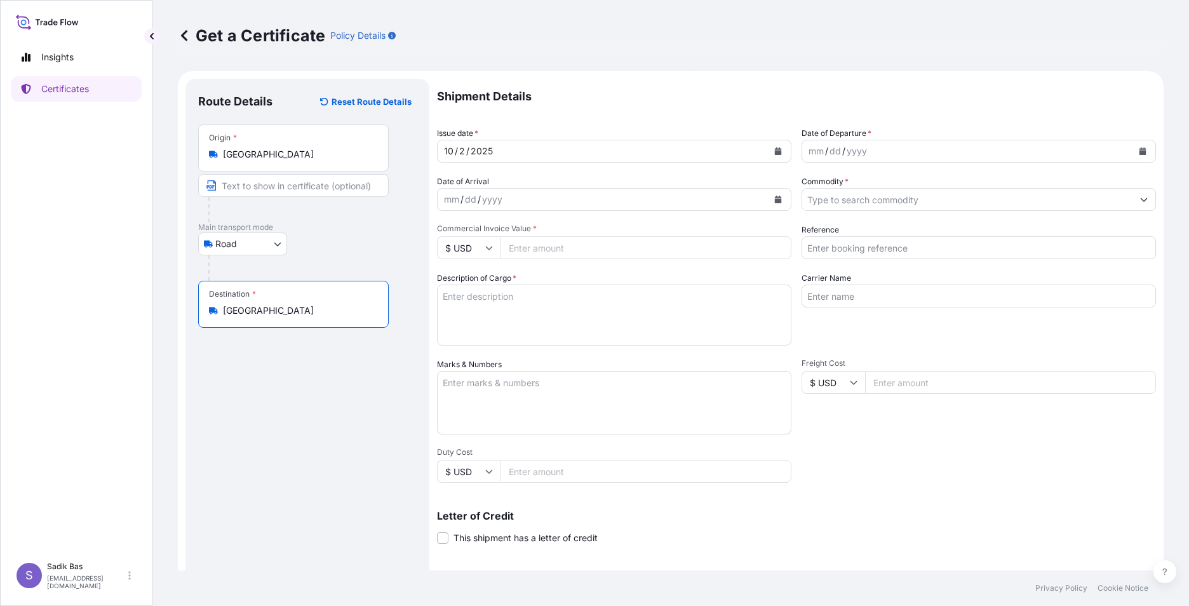
type input "[GEOGRAPHIC_DATA]"
drag, startPoint x: 327, startPoint y: 415, endPoint x: 426, endPoint y: 319, distance: 137.9
click at [328, 414] on div "Route Details Reset Route Details Place of loading Road / [GEOGRAPHIC_DATA] / I…" at bounding box center [307, 398] width 218 height 615
click at [583, 149] on div "[DATE]" at bounding box center [603, 151] width 330 height 23
click at [941, 150] on div "mm / dd / yyyy" at bounding box center [967, 151] width 330 height 23
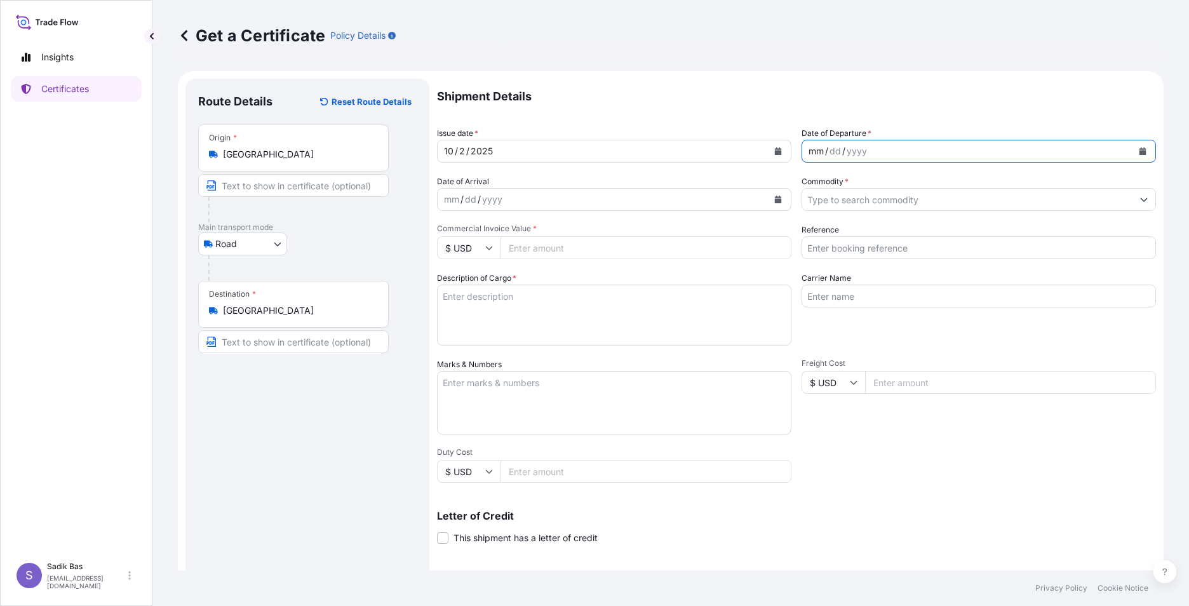
click at [961, 151] on div "mm / dd / yyyy" at bounding box center [967, 151] width 330 height 23
click at [1139, 147] on icon "Calendar" at bounding box center [1143, 151] width 8 height 8
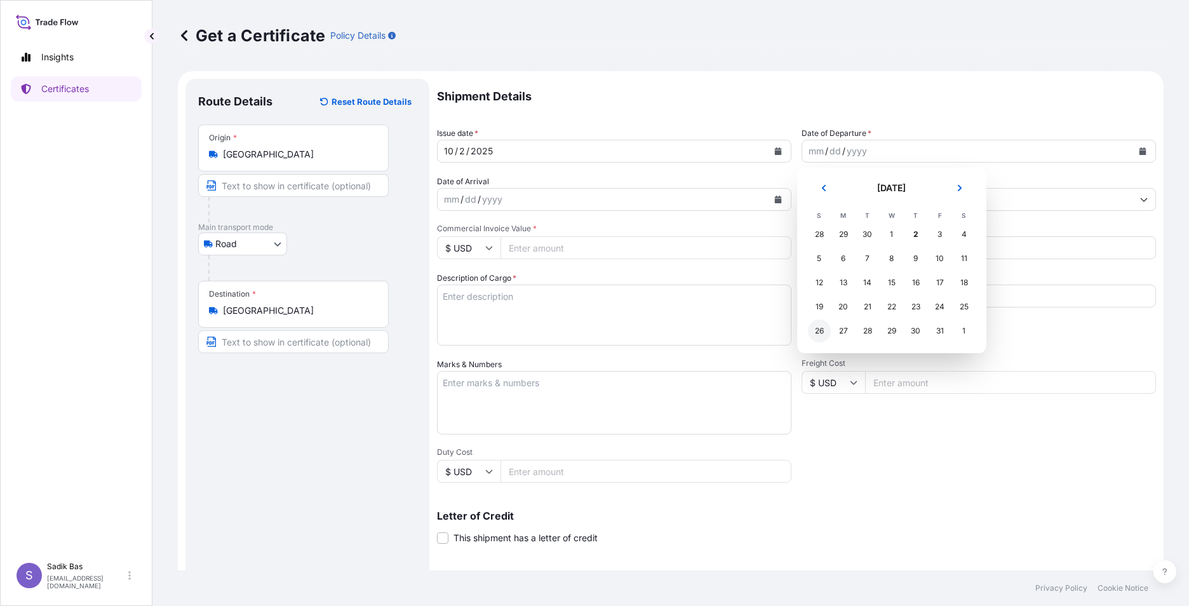
click at [817, 338] on div "26" at bounding box center [819, 330] width 23 height 23
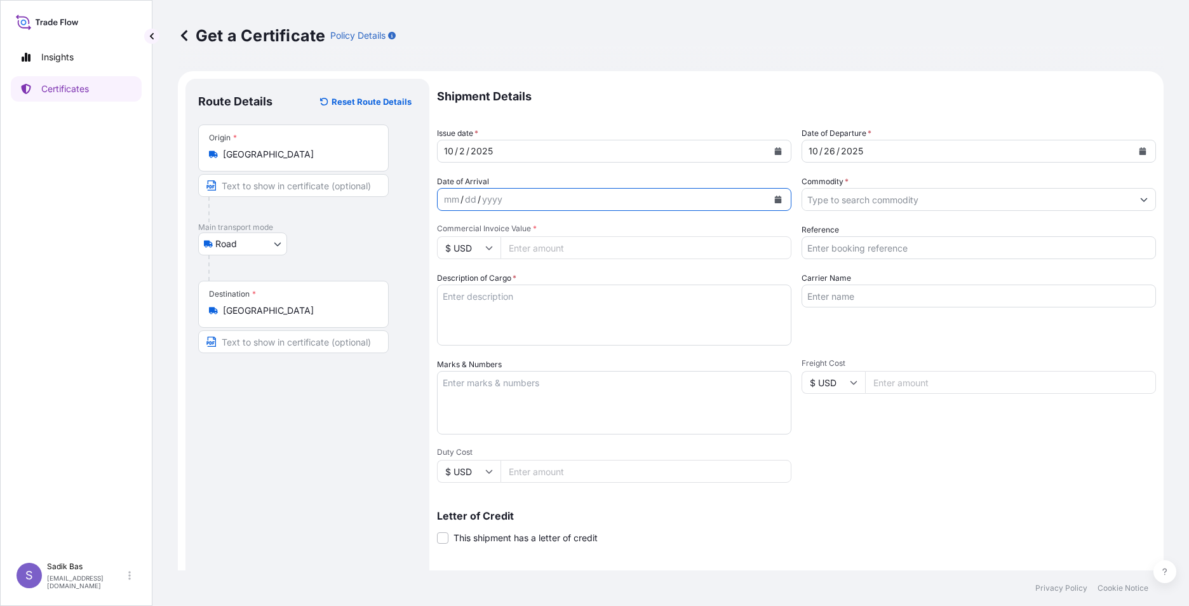
click at [775, 197] on icon "Calendar" at bounding box center [778, 200] width 7 height 8
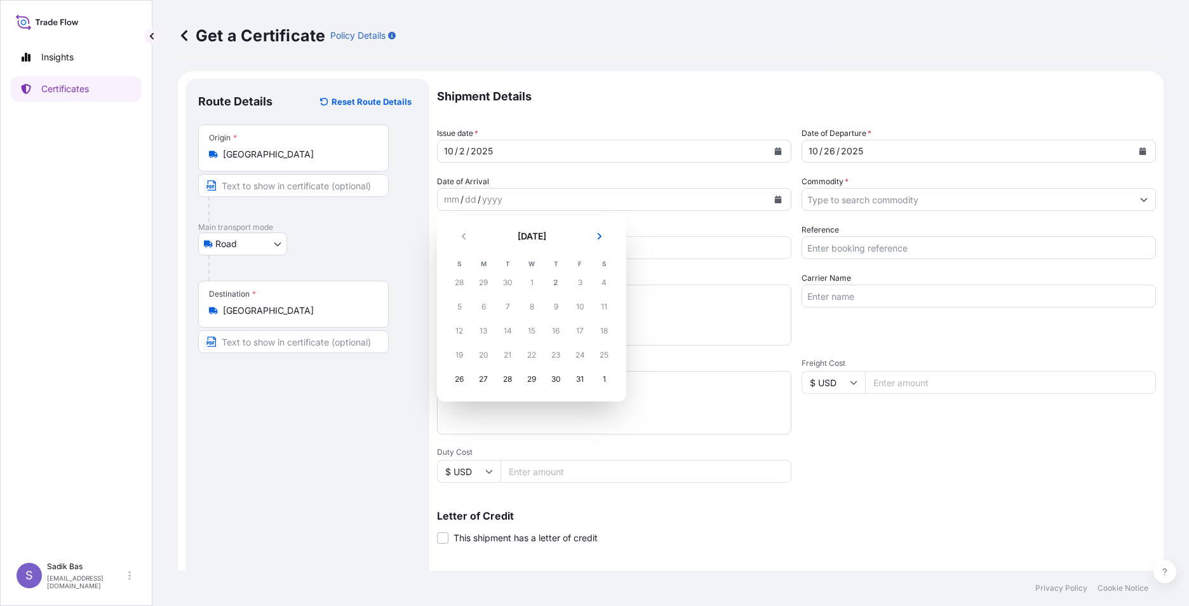
click at [580, 284] on div "3" at bounding box center [579, 282] width 23 height 23
click at [578, 282] on div "3" at bounding box center [579, 282] width 23 height 23
click at [580, 281] on div "3" at bounding box center [579, 282] width 23 height 23
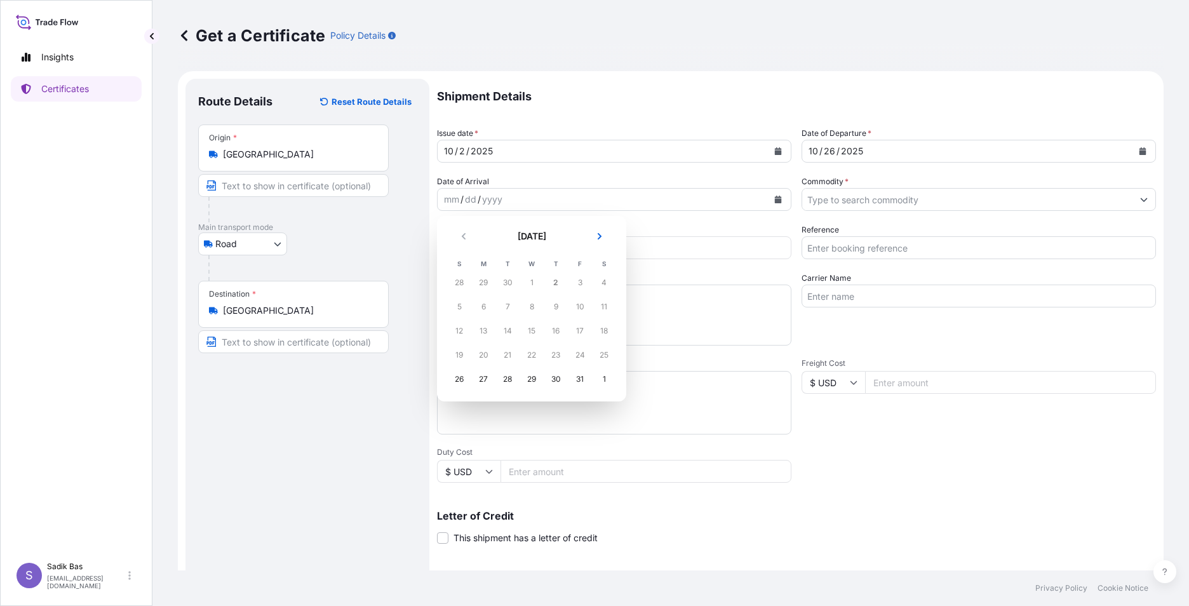
click at [554, 283] on div "2" at bounding box center [555, 282] width 23 height 23
click at [580, 283] on div "3" at bounding box center [579, 282] width 23 height 23
click at [580, 284] on div "3" at bounding box center [579, 282] width 23 height 23
click at [598, 236] on icon "Next" at bounding box center [600, 236] width 8 height 8
click at [599, 236] on icon "Next" at bounding box center [600, 236] width 8 height 8
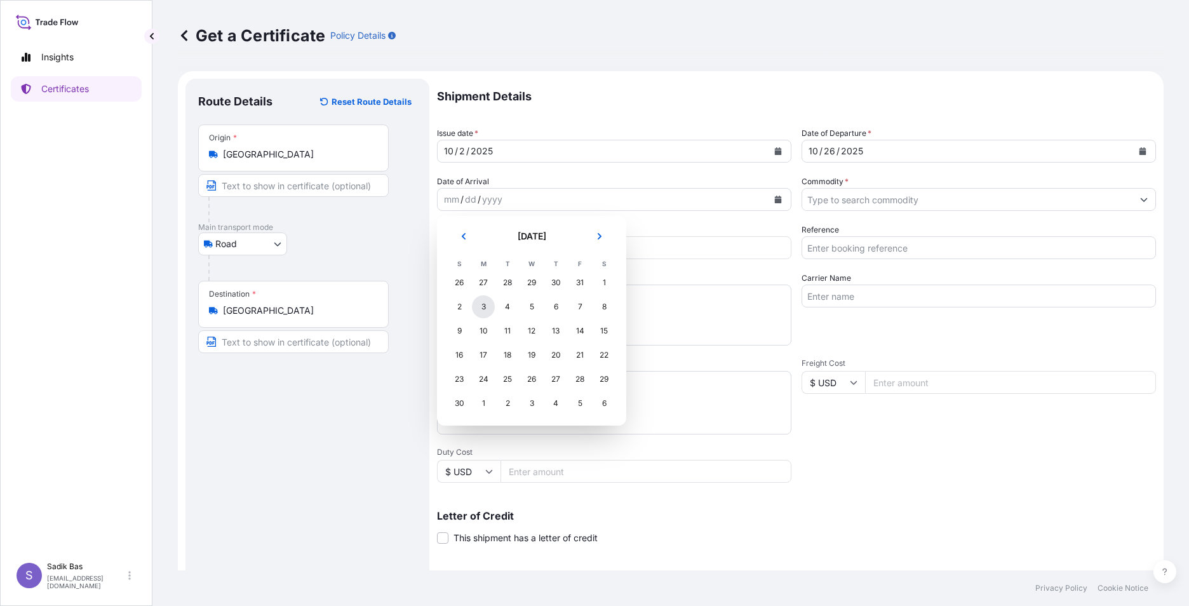
click at [483, 304] on div "3" at bounding box center [483, 306] width 23 height 23
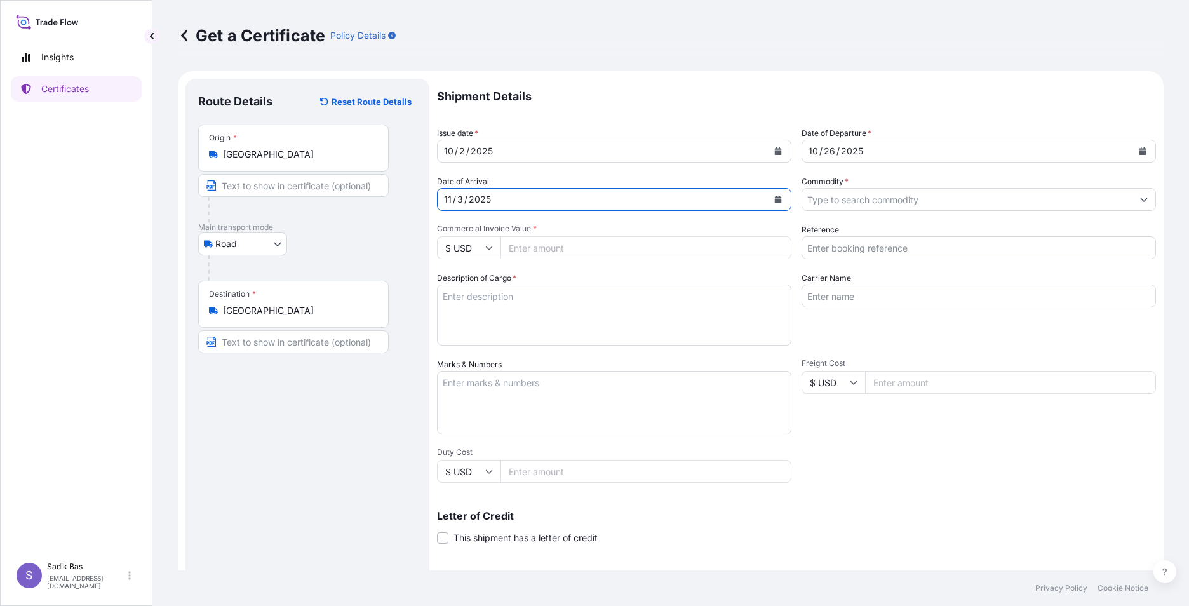
click at [1139, 149] on icon "Calendar" at bounding box center [1142, 151] width 7 height 8
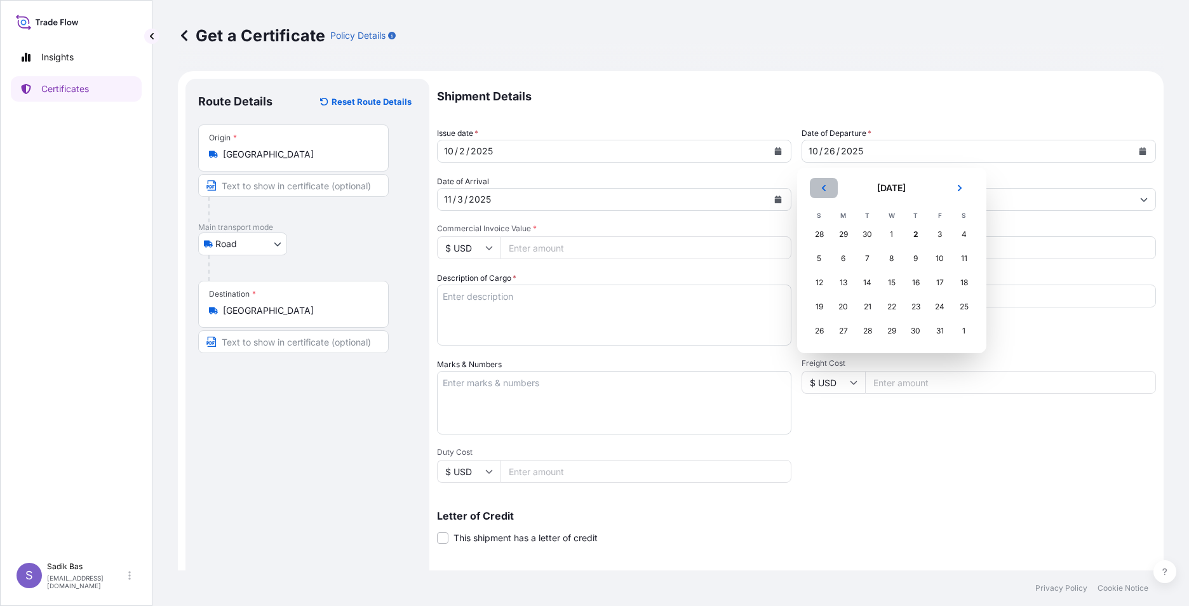
click at [820, 188] on icon "Previous" at bounding box center [824, 188] width 8 height 8
click at [944, 306] on div "26" at bounding box center [939, 306] width 23 height 23
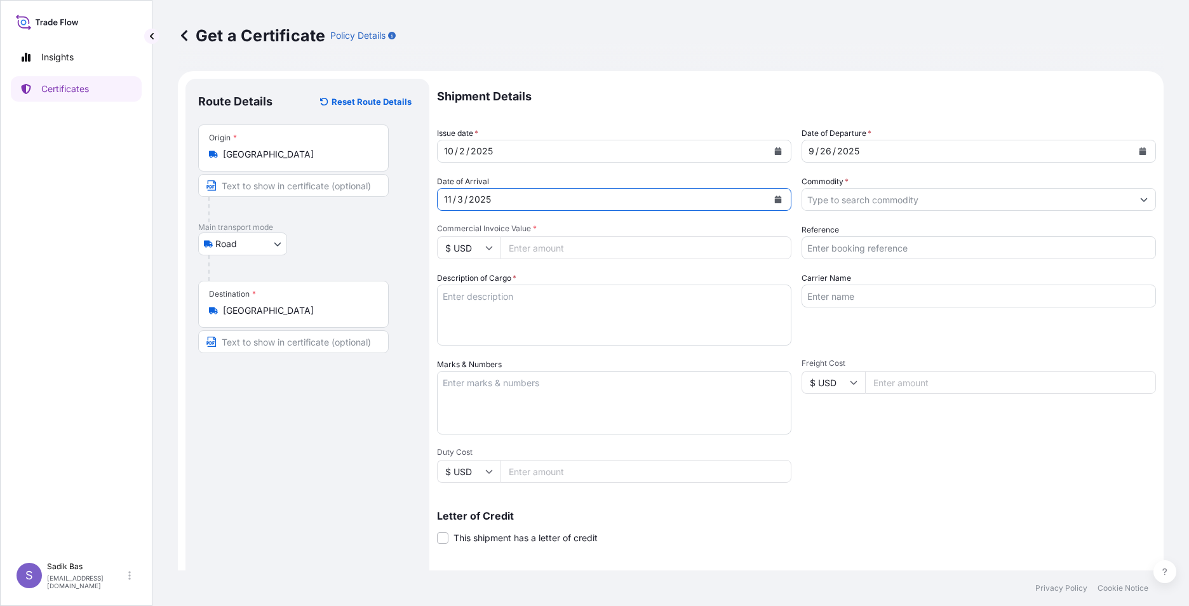
click at [774, 196] on icon "Calendar" at bounding box center [778, 200] width 8 height 8
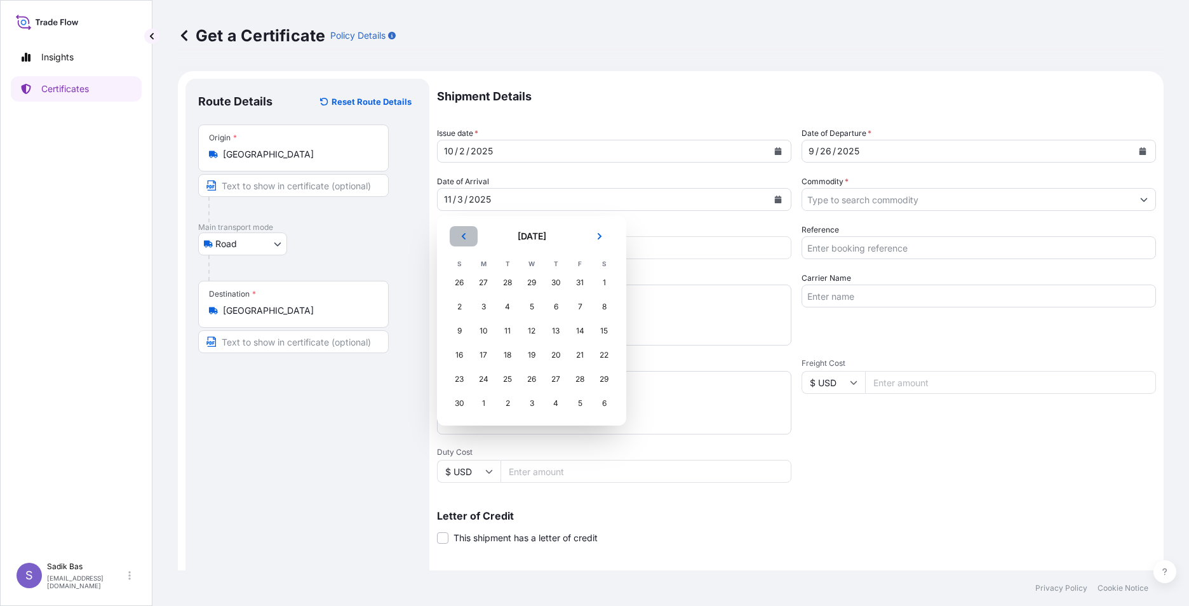
click at [460, 236] on icon "Previous" at bounding box center [464, 236] width 8 height 8
click at [580, 288] on div "3" at bounding box center [579, 282] width 23 height 23
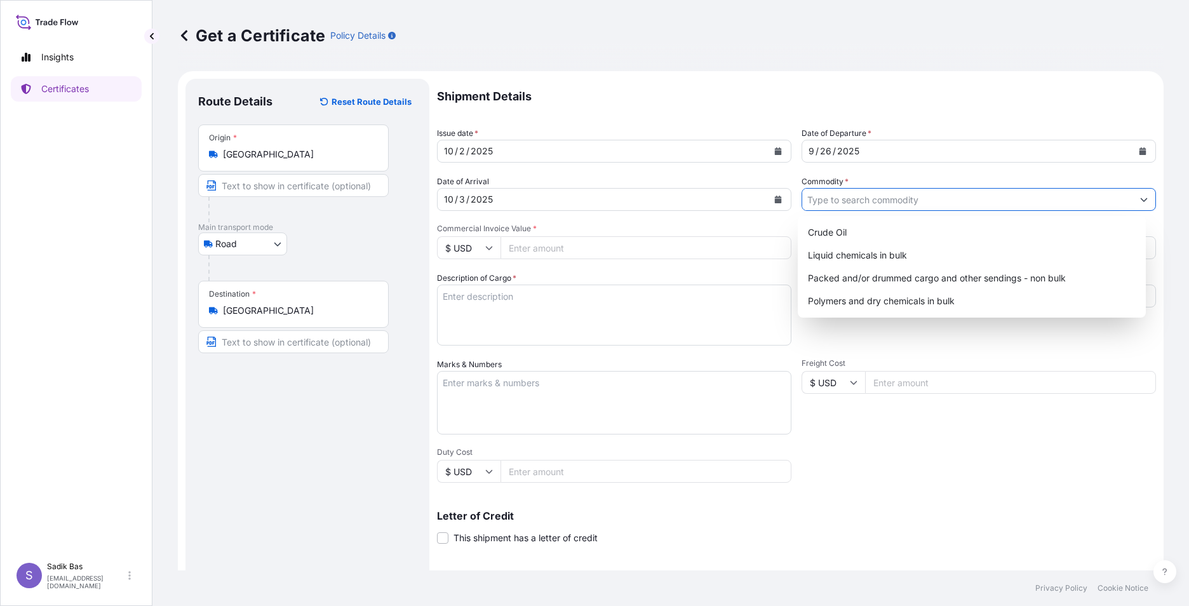
click at [856, 201] on input "Commodity *" at bounding box center [967, 199] width 330 height 23
click at [904, 280] on div "Packed and/or drummed cargo and other sendings - non bulk" at bounding box center [972, 278] width 338 height 23
type input "Packed and/or drummed cargo and other sendings - non bulk"
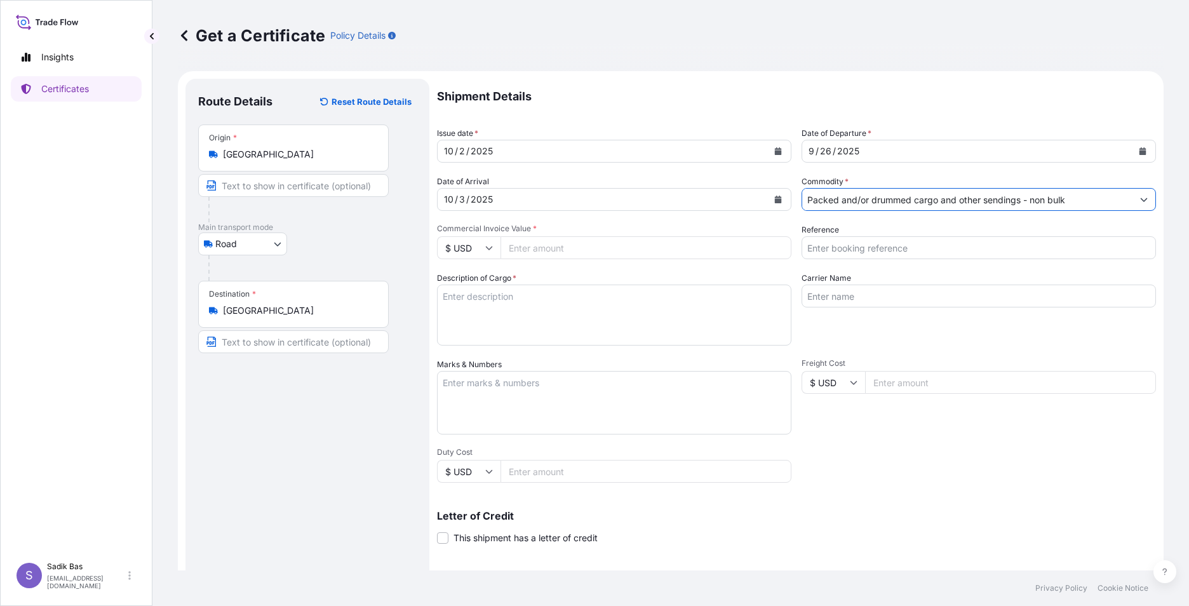
click at [530, 248] on input "Commercial Invoice Value *" at bounding box center [645, 247] width 291 height 23
click at [486, 248] on icon at bounding box center [489, 248] width 7 height 4
click at [464, 279] on div "€ EUR" at bounding box center [468, 283] width 53 height 24
type input "€ EUR"
click at [619, 245] on input "Commercial Invoice Value *" at bounding box center [645, 247] width 291 height 23
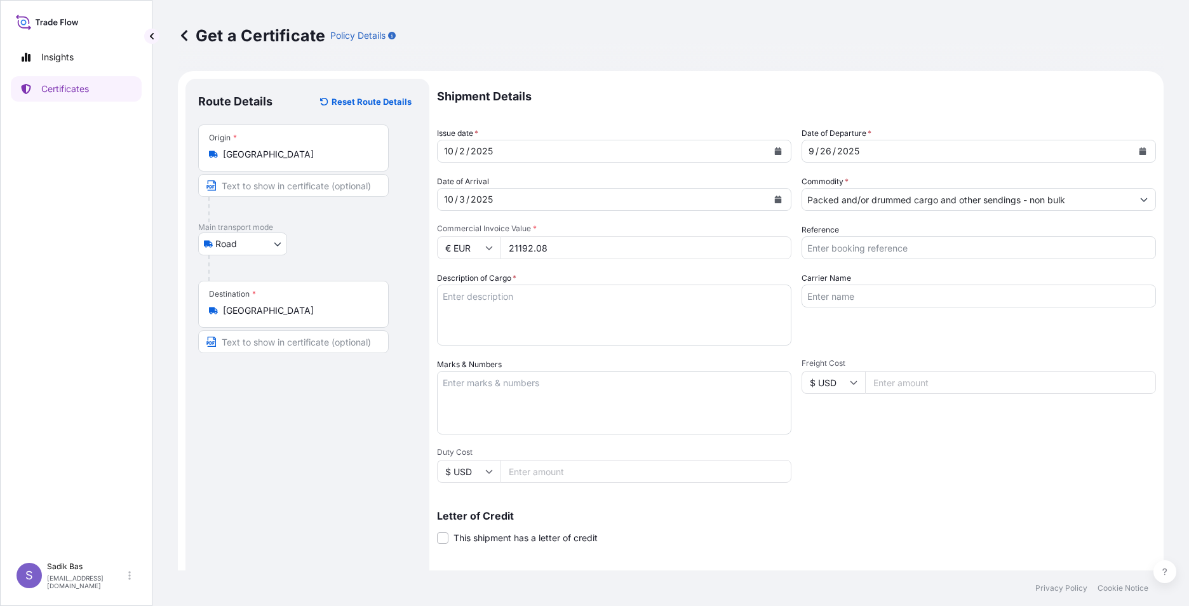
type input "21192.08"
click at [932, 245] on input "Reference" at bounding box center [978, 247] width 354 height 23
click at [925, 251] on input "Reference" at bounding box center [978, 247] width 354 height 23
paste input "4900883462"
paste input "4900876570"
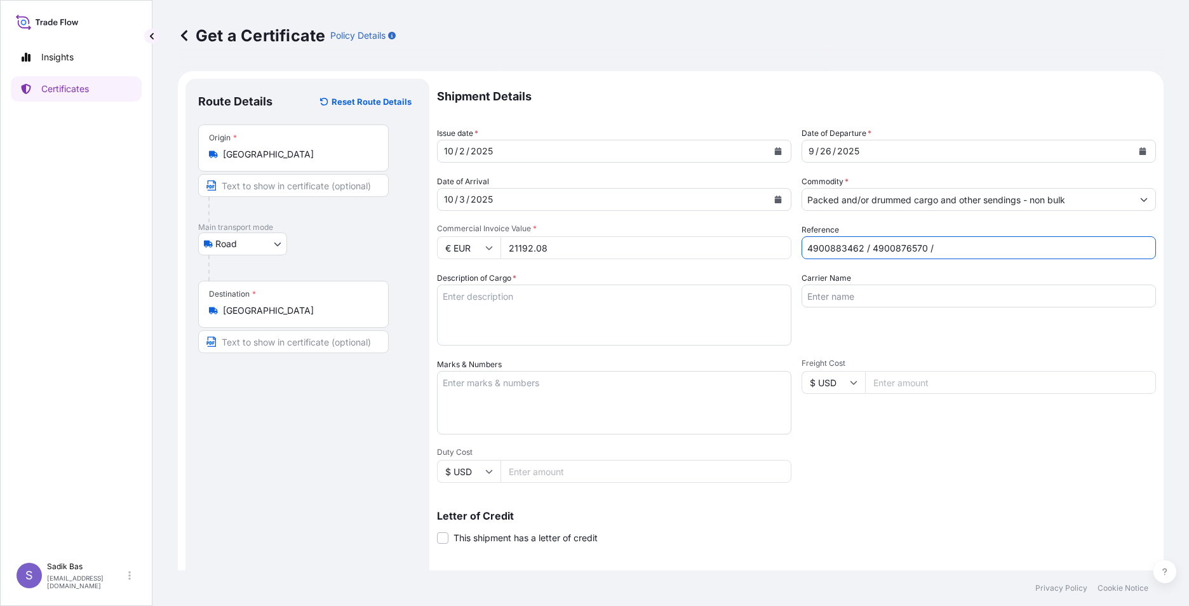
paste input "4900876633"
type input "4900883462 / 4900876570 / 4900876633"
click at [551, 299] on textarea "Description of Cargo *" at bounding box center [614, 314] width 354 height 61
paste textarea "6215,82 KG"
type textarea "5 Kap / 6215,82 KG / Prim: 750 Tl / Abonman Poliçe No: 572025127"
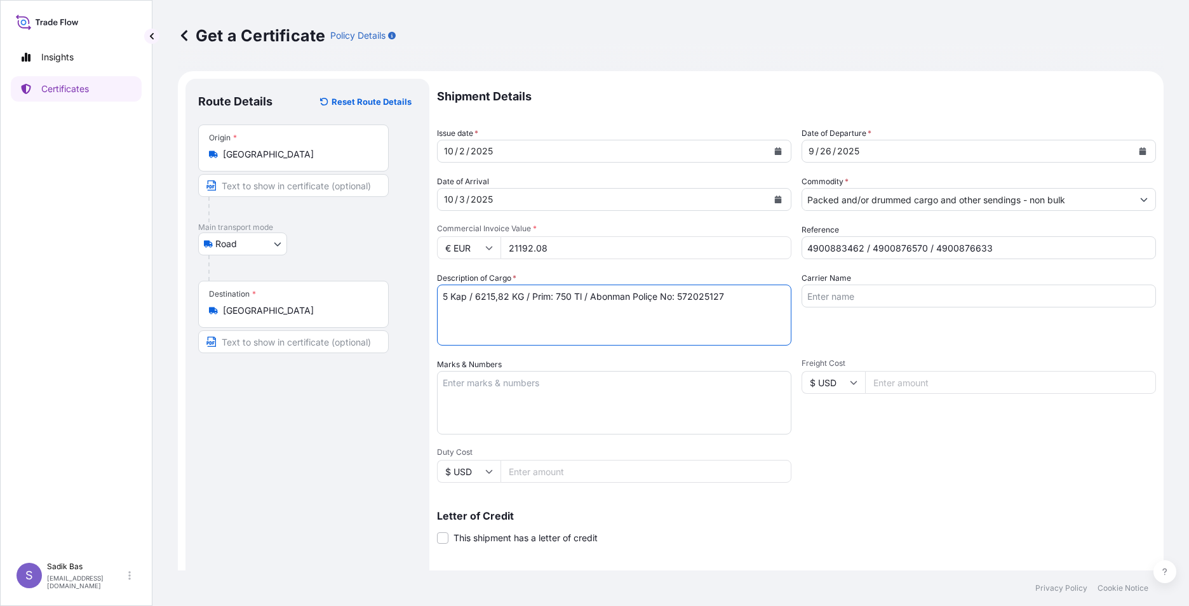
click at [900, 298] on input "Carrier Name" at bounding box center [978, 295] width 354 height 23
paste input "34 HUH 074"
type input "34 HUH 074"
click at [506, 390] on textarea "Marks & Numbers" at bounding box center [614, 403] width 354 height 64
click at [940, 385] on input "Freight Cost" at bounding box center [1010, 382] width 291 height 23
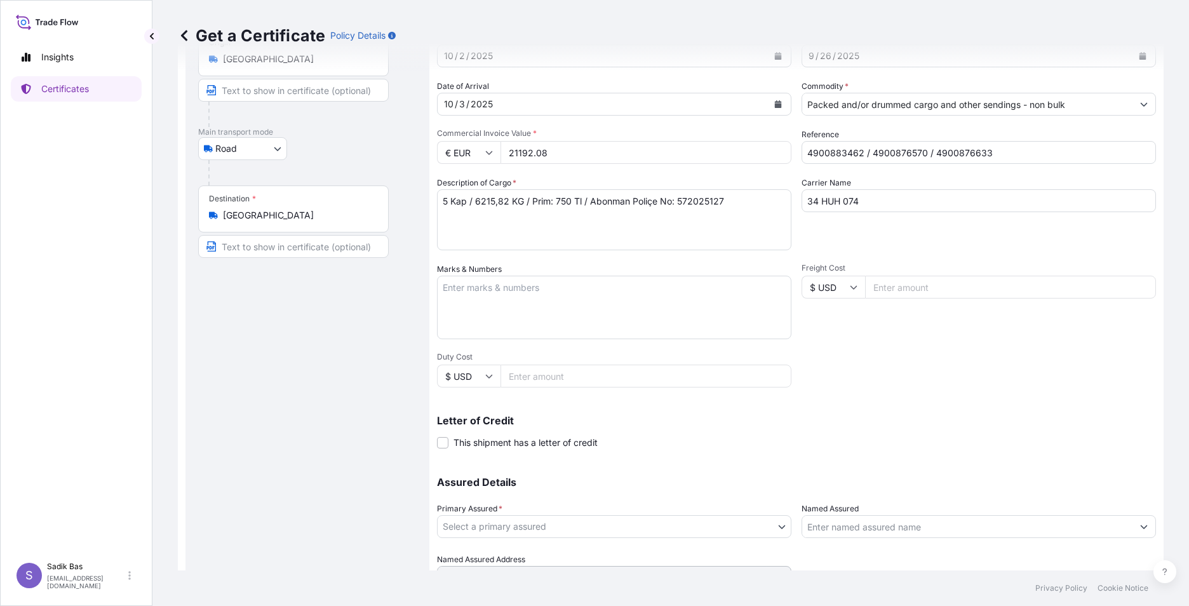
scroll to position [127, 0]
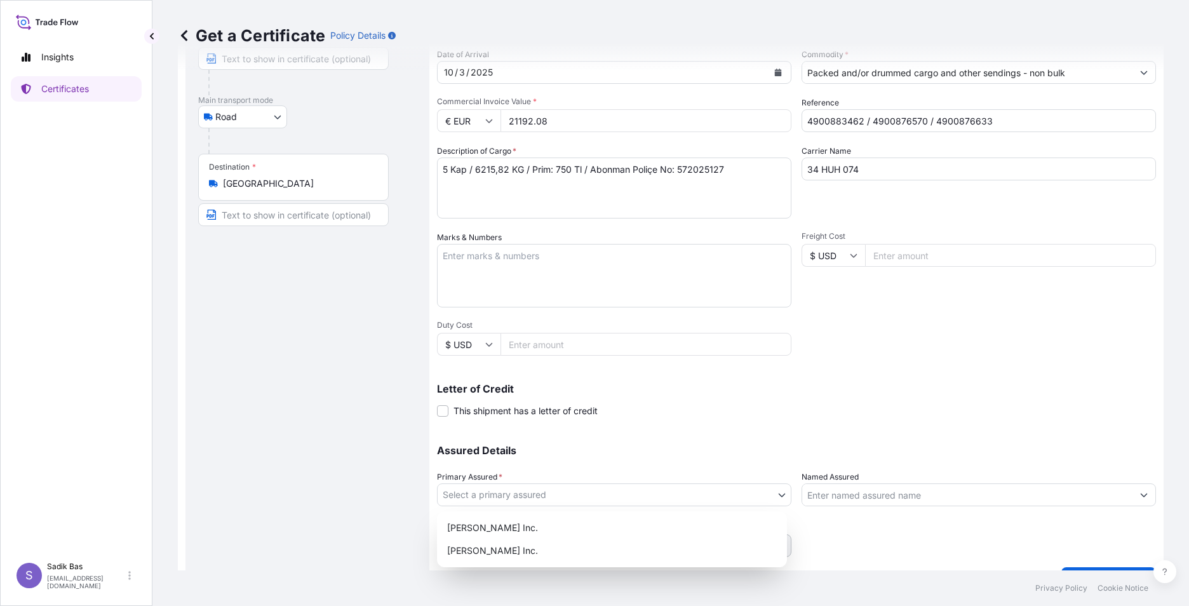
click at [567, 497] on body "Insights Certificates S Sadik Bas [EMAIL_ADDRESS][DOMAIN_NAME] Get a Certificat…" at bounding box center [594, 303] width 1189 height 606
click at [538, 530] on div "[PERSON_NAME] Inc." at bounding box center [612, 527] width 340 height 23
select select "32015"
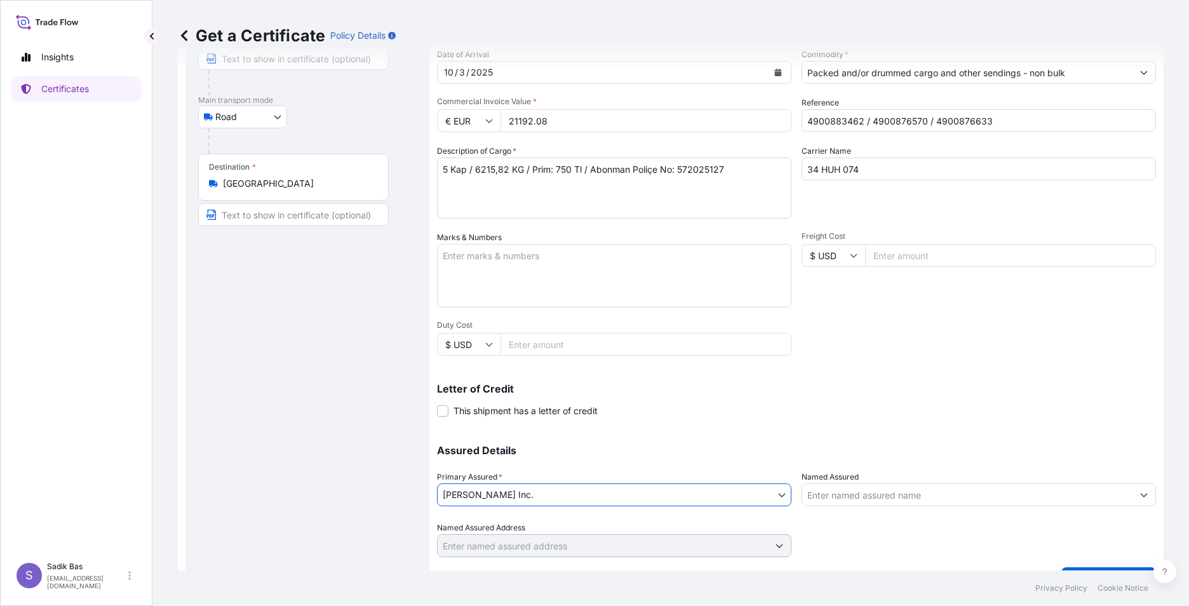
drag, startPoint x: 860, startPoint y: 495, endPoint x: 1173, endPoint y: 497, distance: 313.1
click at [860, 495] on input "Named Assured" at bounding box center [967, 494] width 330 height 23
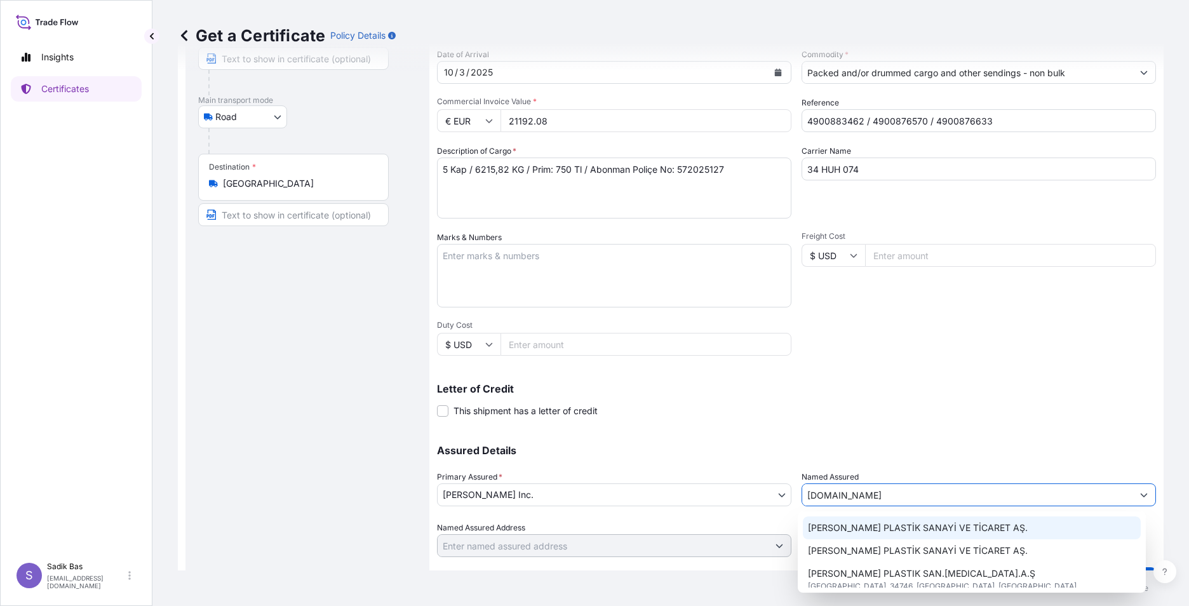
click at [920, 528] on span "[PERSON_NAME] PLASTİK SANAYİ VE TİCARET AŞ." at bounding box center [918, 527] width 220 height 13
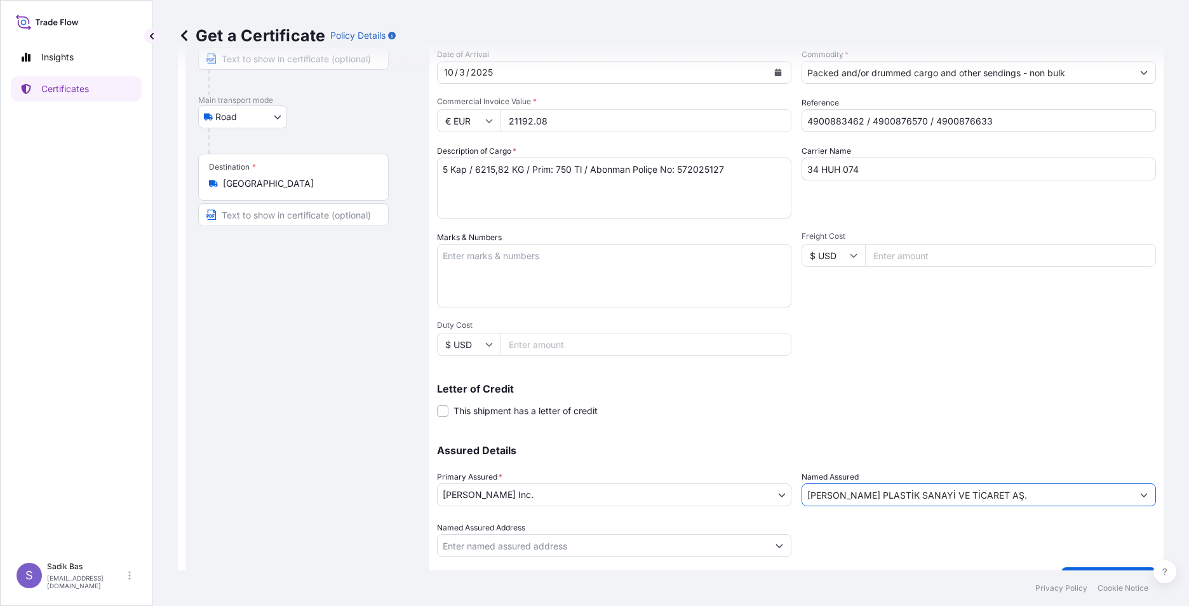
type input "[PERSON_NAME] PLASTİK SANAYİ VE TİCARET AŞ."
click at [696, 517] on div "Assured Details Primary Assured * [PERSON_NAME] Inc. [PERSON_NAME] Inc. [PERSON…" at bounding box center [796, 493] width 719 height 127
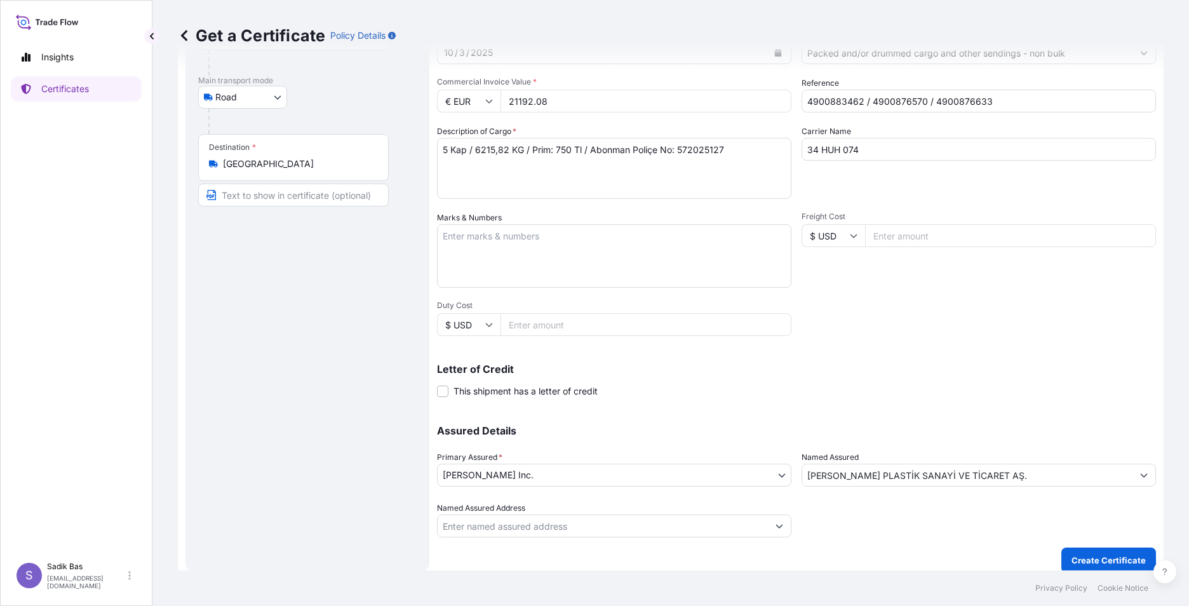
scroll to position [157, 0]
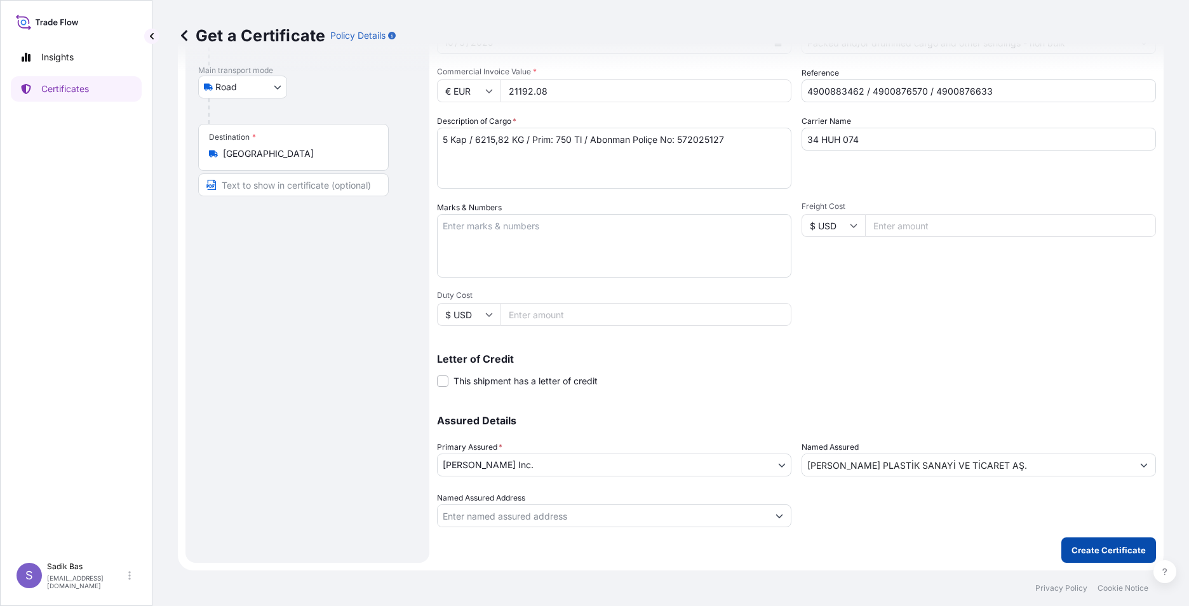
click at [1091, 545] on p "Create Certificate" at bounding box center [1108, 550] width 74 height 13
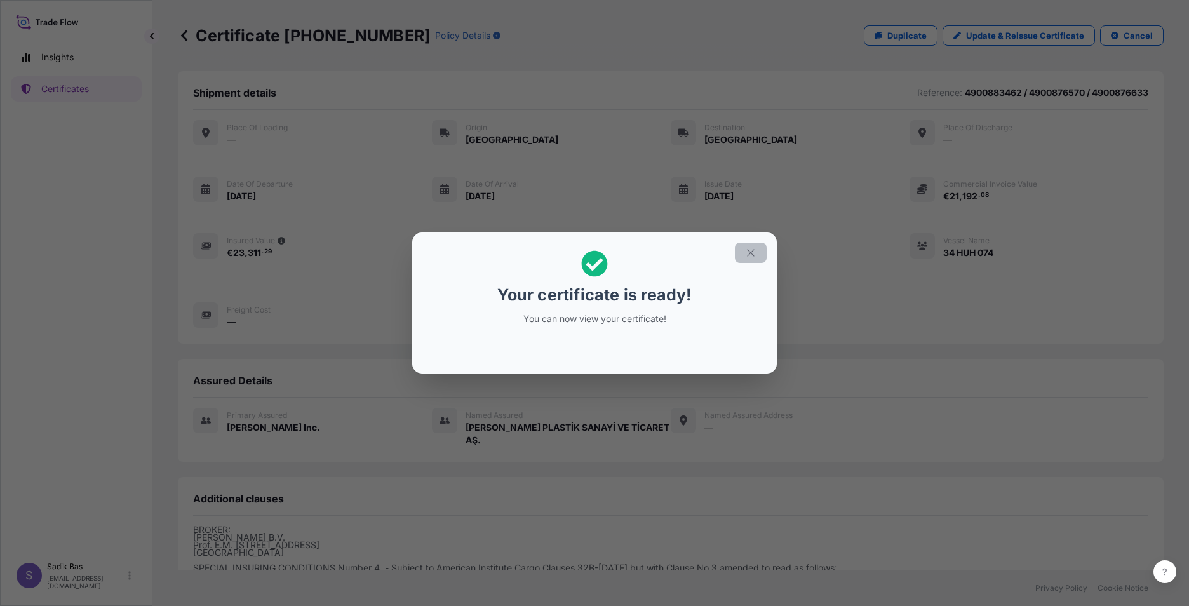
click at [755, 254] on icon "button" at bounding box center [750, 252] width 11 height 11
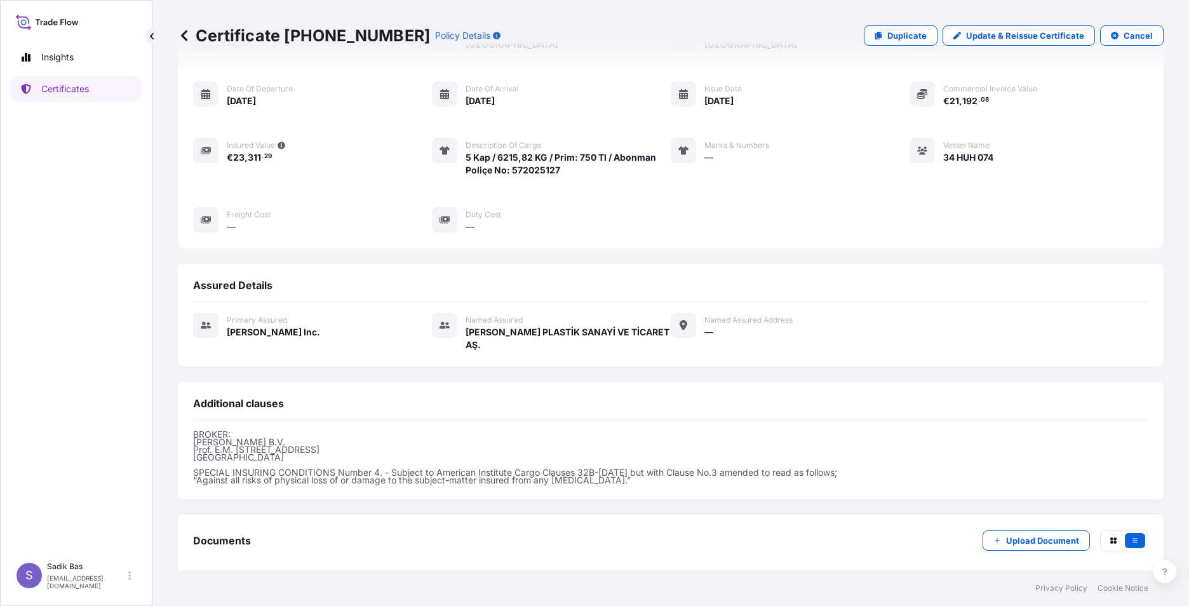
scroll to position [158, 0]
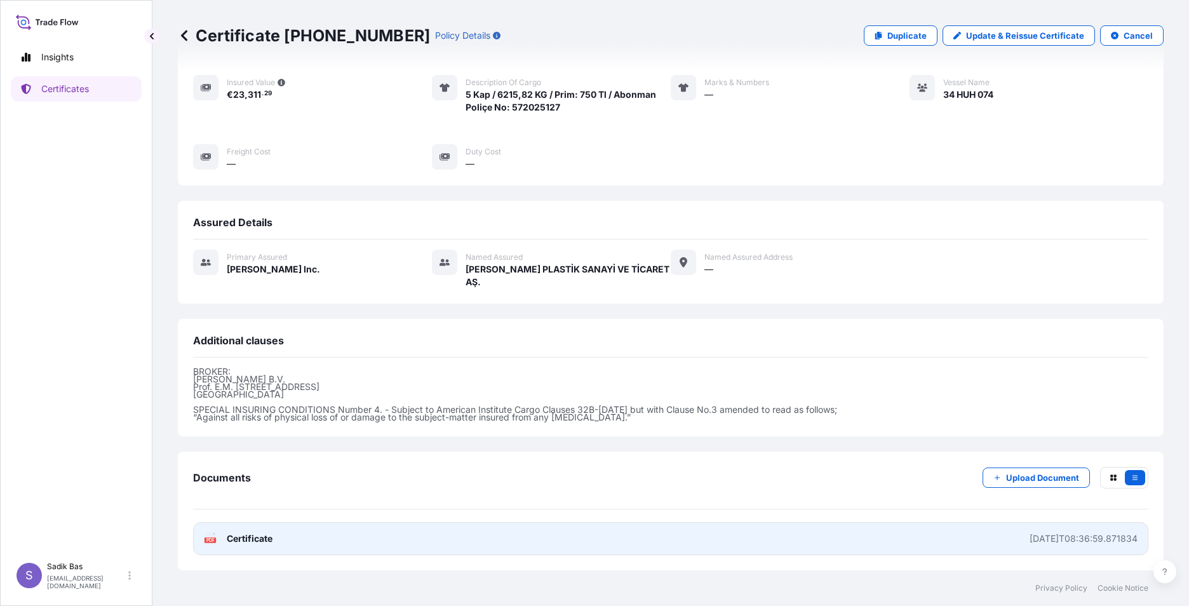
click at [231, 537] on span "Certificate" at bounding box center [250, 538] width 46 height 13
